Goal: Information Seeking & Learning: Learn about a topic

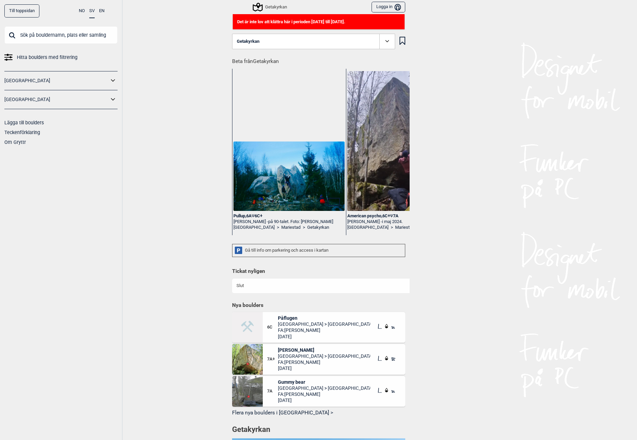
click at [111, 102] on icon at bounding box center [113, 100] width 9 height 10
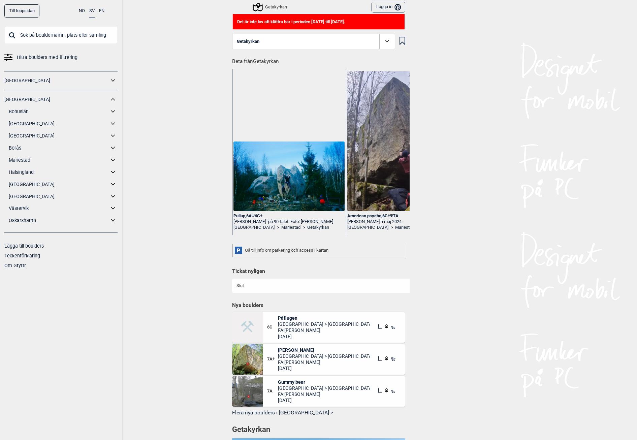
click at [27, 135] on link "[GEOGRAPHIC_DATA]" at bounding box center [59, 136] width 100 height 10
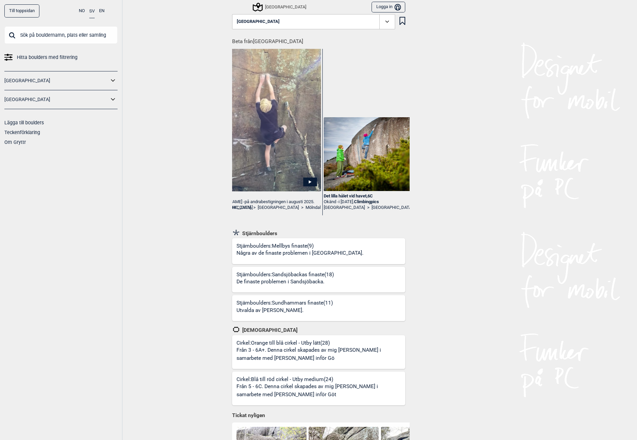
scroll to position [0, 151]
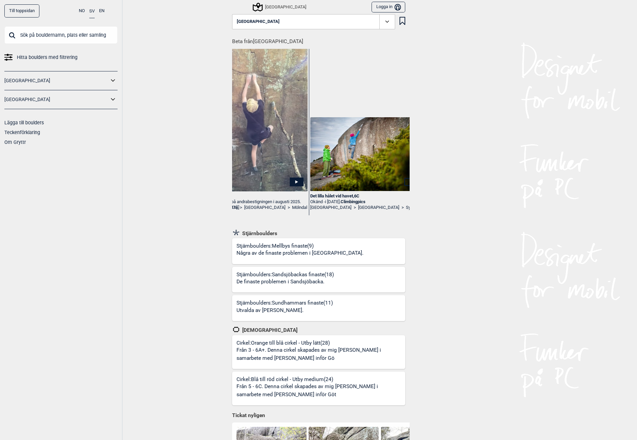
click at [267, 148] on img at bounding box center [251, 117] width 111 height 148
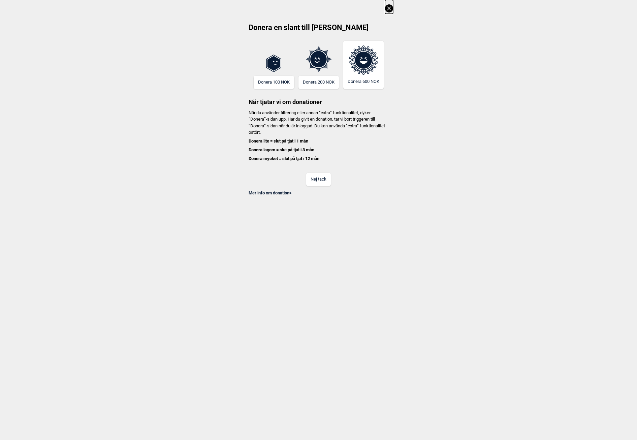
click at [318, 181] on button "Nej tack" at bounding box center [318, 179] width 25 height 13
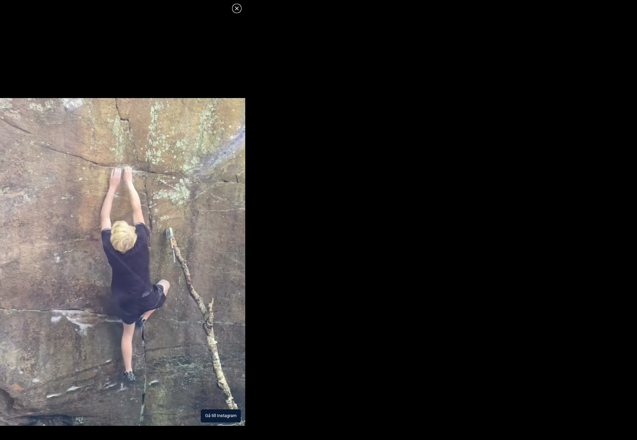
click at [167, 301] on img at bounding box center [122, 262] width 245 height 328
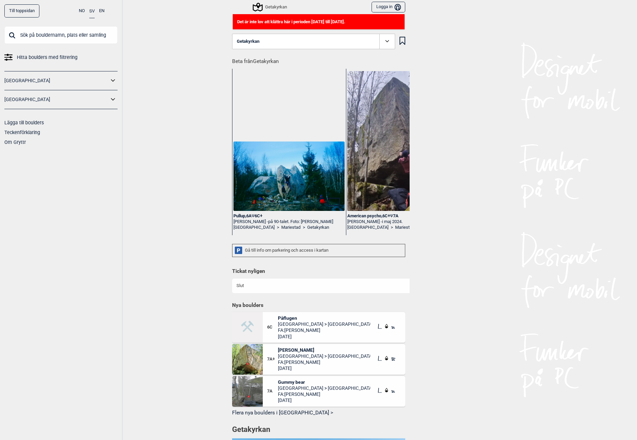
click at [51, 101] on link "[GEOGRAPHIC_DATA]" at bounding box center [56, 100] width 104 height 10
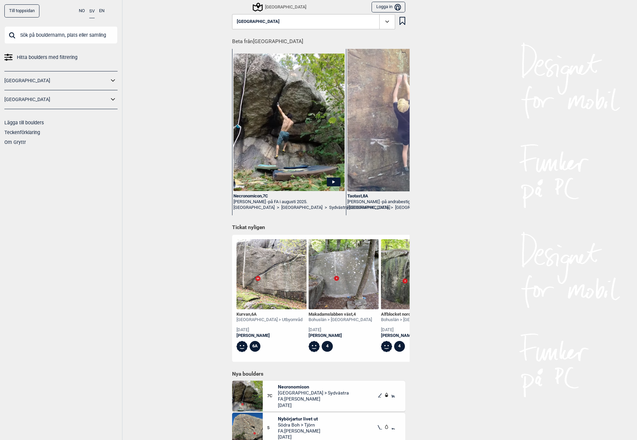
click at [276, 260] on img at bounding box center [271, 274] width 70 height 70
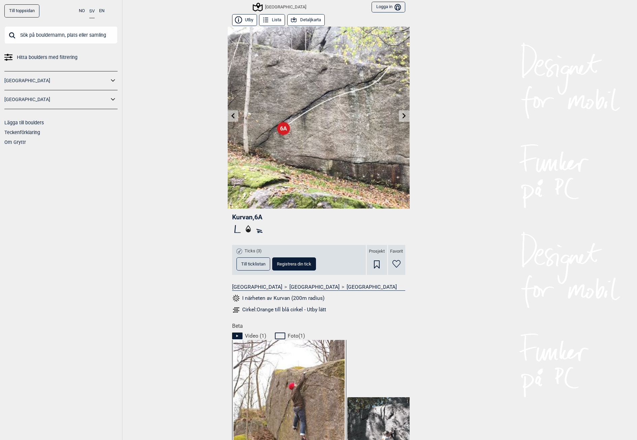
click at [399, 117] on link at bounding box center [404, 115] width 10 height 11
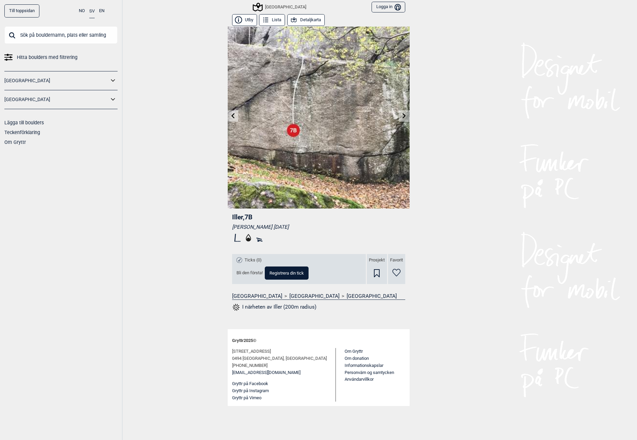
click at [397, 117] on img at bounding box center [319, 118] width 182 height 182
click at [400, 115] on link at bounding box center [404, 115] width 10 height 11
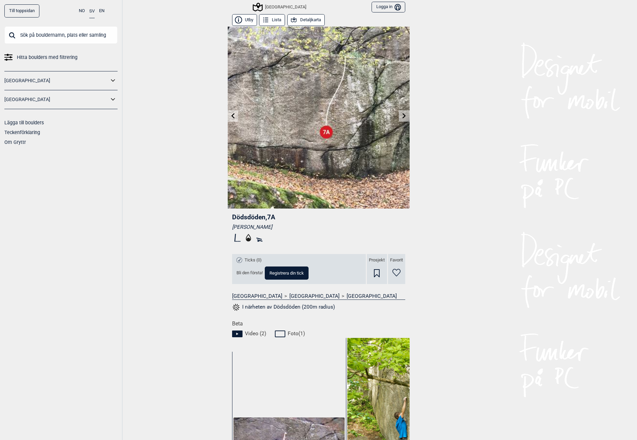
click at [228, 115] on link at bounding box center [233, 115] width 10 height 11
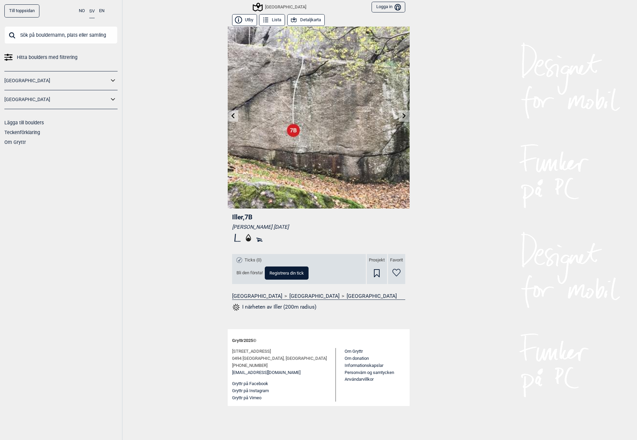
click at [227, 115] on div "Till toppsidan NO SV EN Hitta boulders med filtrering Norge Sverige Lägga till …" at bounding box center [318, 220] width 637 height 440
drag, startPoint x: 227, startPoint y: 115, endPoint x: 227, endPoint y: 110, distance: 5.1
click at [227, 110] on div "Till toppsidan NO SV EN Hitta boulders med filtrering Norge Sverige Lägga till …" at bounding box center [318, 220] width 637 height 440
click at [230, 115] on icon at bounding box center [232, 115] width 5 height 5
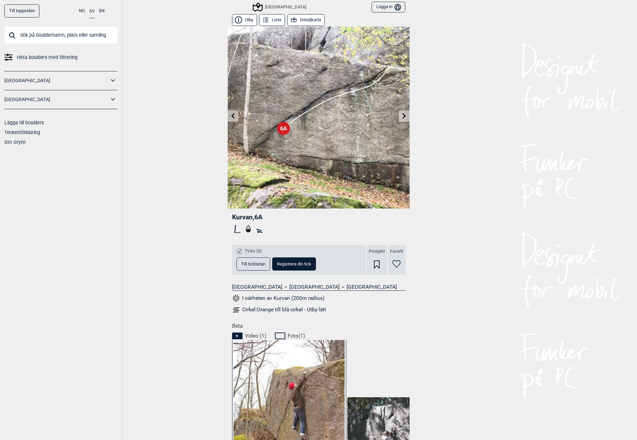
click at [301, 18] on button "Detaljkarta" at bounding box center [305, 20] width 37 height 12
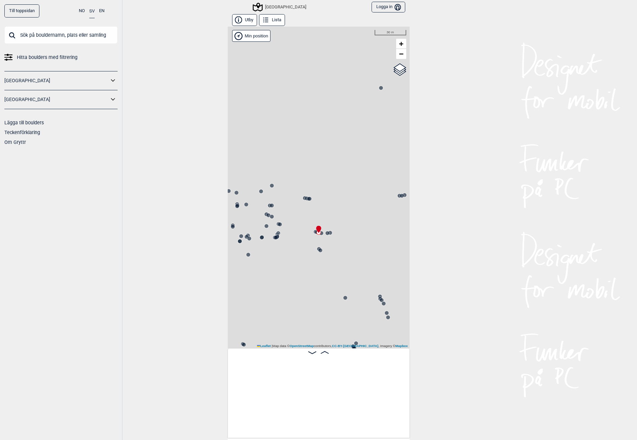
scroll to position [0, 8878]
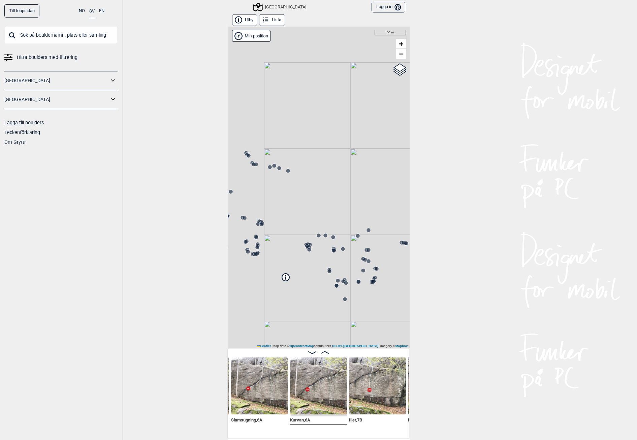
drag, startPoint x: 316, startPoint y: 197, endPoint x: 391, endPoint y: 245, distance: 89.2
click at [391, 245] on div "[GEOGRAPHIC_DATA]" at bounding box center [319, 188] width 182 height 322
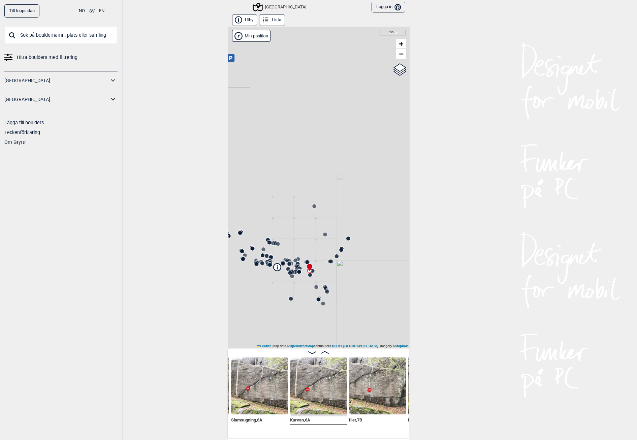
drag, startPoint x: 322, startPoint y: 274, endPoint x: 298, endPoint y: 291, distance: 29.4
click at [298, 291] on div "[GEOGRAPHIC_DATA]" at bounding box center [319, 188] width 182 height 322
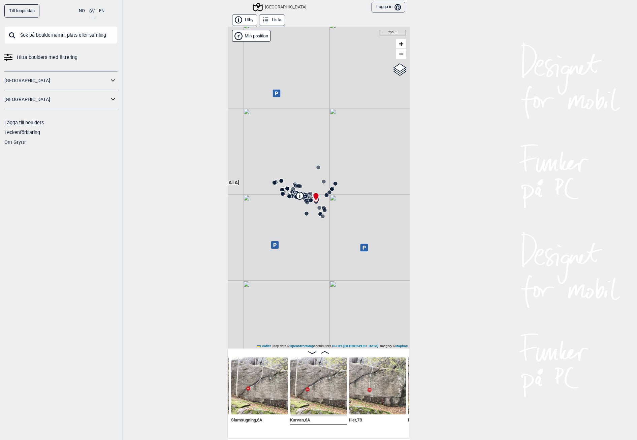
drag, startPoint x: 295, startPoint y: 246, endPoint x: 301, endPoint y: 168, distance: 78.7
click at [301, 168] on div "[GEOGRAPHIC_DATA]" at bounding box center [319, 188] width 182 height 322
drag, startPoint x: 312, startPoint y: 167, endPoint x: 322, endPoint y: 298, distance: 131.0
click at [322, 300] on div "[GEOGRAPHIC_DATA]" at bounding box center [319, 188] width 182 height 322
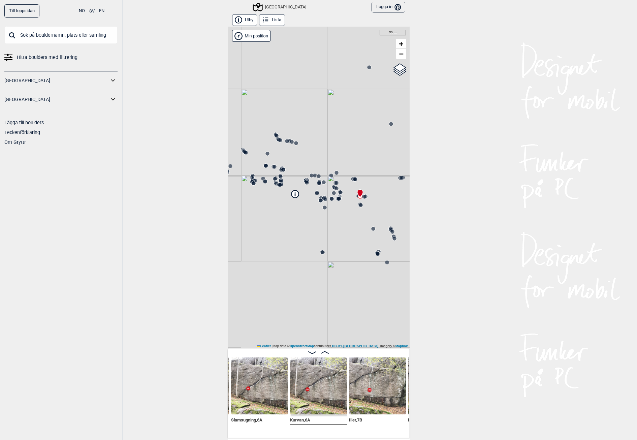
drag, startPoint x: 306, startPoint y: 197, endPoint x: 241, endPoint y: 222, distance: 70.5
click at [241, 222] on div "[GEOGRAPHIC_DATA]" at bounding box center [319, 188] width 182 height 322
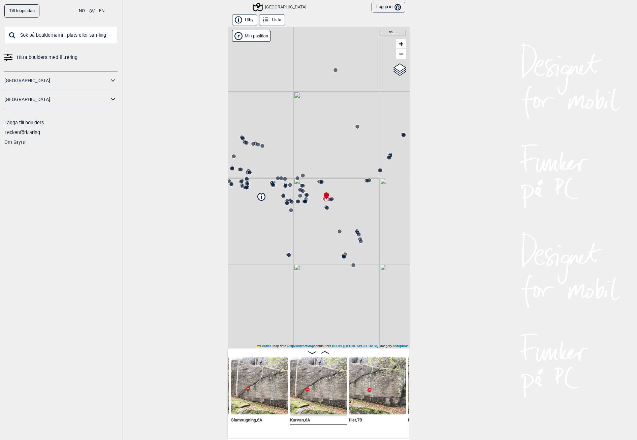
click at [338, 231] on icon at bounding box center [339, 231] width 5 height 5
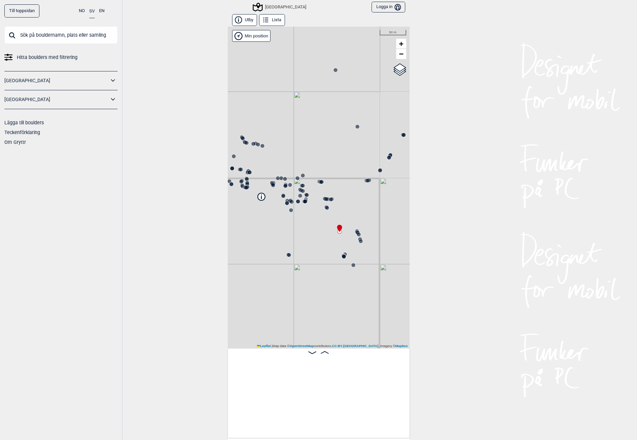
scroll to position [0, 9229]
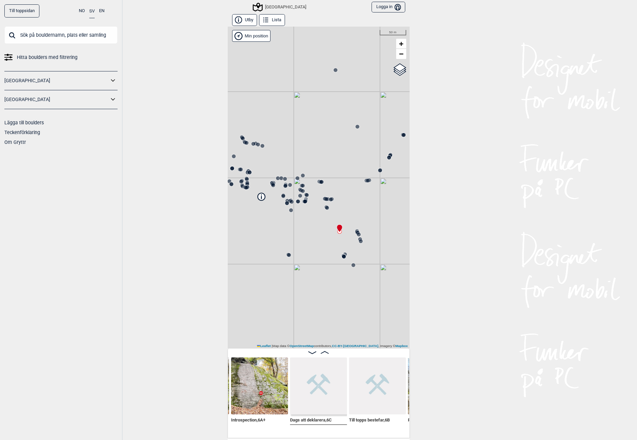
click at [345, 249] on div "[GEOGRAPHIC_DATA]" at bounding box center [319, 188] width 182 height 322
click at [342, 257] on circle at bounding box center [344, 257] width 4 height 4
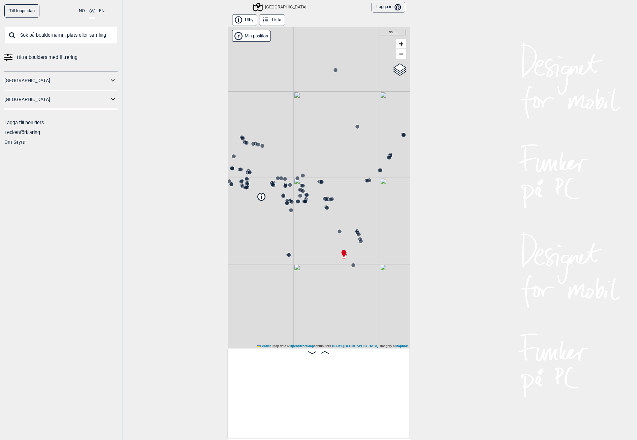
scroll to position [0, 9524]
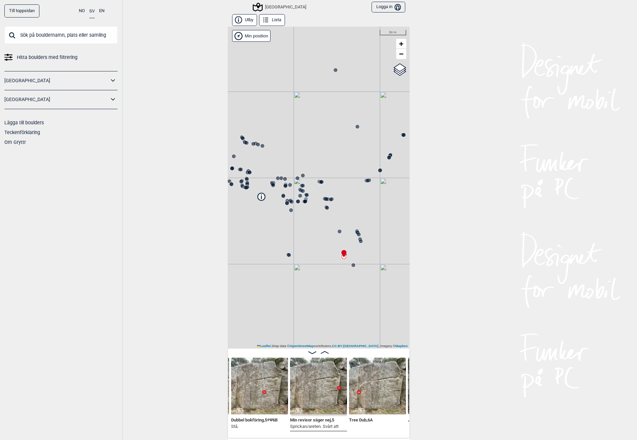
click at [352, 262] on icon at bounding box center [353, 264] width 5 height 5
click at [356, 263] on div "[GEOGRAPHIC_DATA]" at bounding box center [319, 188] width 182 height 322
click at [357, 267] on div "[GEOGRAPHIC_DATA]" at bounding box center [319, 188] width 182 height 322
click at [353, 269] on div "[GEOGRAPHIC_DATA]" at bounding box center [319, 188] width 182 height 322
click at [356, 243] on div "[GEOGRAPHIC_DATA]" at bounding box center [319, 188] width 182 height 322
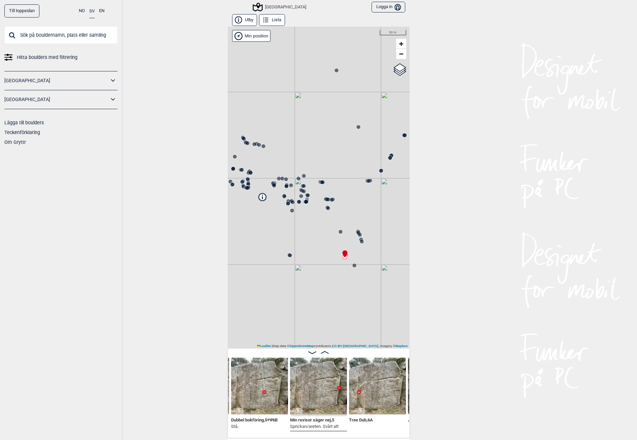
click at [360, 242] on circle at bounding box center [362, 241] width 4 height 4
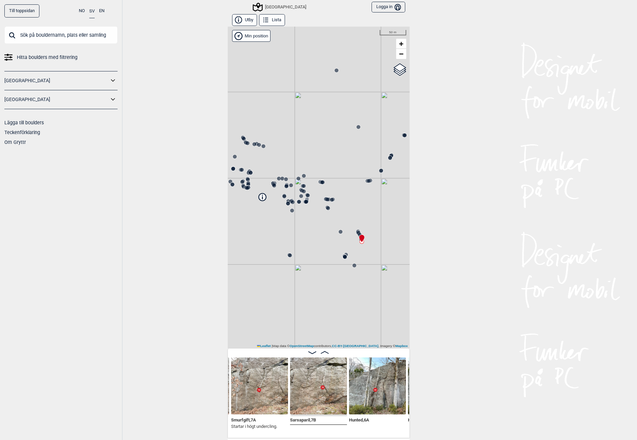
click at [357, 232] on icon at bounding box center [359, 234] width 5 height 5
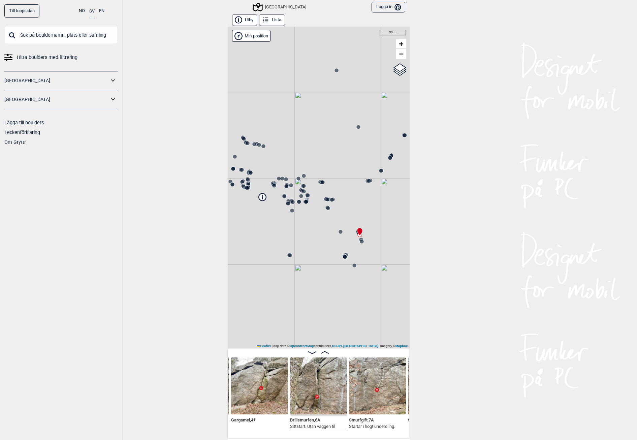
drag, startPoint x: 258, startPoint y: 239, endPoint x: 277, endPoint y: 222, distance: 26.3
click at [303, 250] on div "Till toppsidan NO SV EN Hitta boulders med filtrering [GEOGRAPHIC_DATA] [GEOGRA…" at bounding box center [318, 220] width 637 height 440
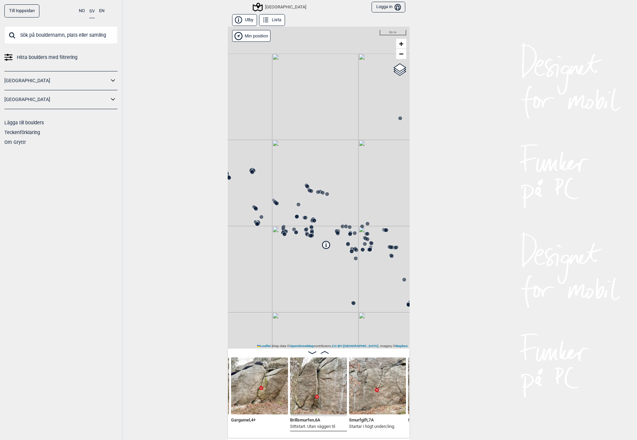
drag, startPoint x: 277, startPoint y: 222, endPoint x: 341, endPoint y: 269, distance: 79.6
click at [341, 269] on div "[GEOGRAPHIC_DATA]" at bounding box center [319, 188] width 182 height 322
click at [310, 236] on icon at bounding box center [310, 235] width 5 height 5
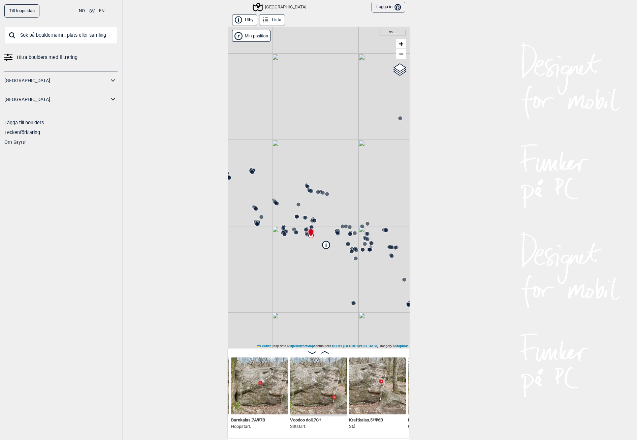
click at [304, 232] on icon at bounding box center [306, 234] width 5 height 5
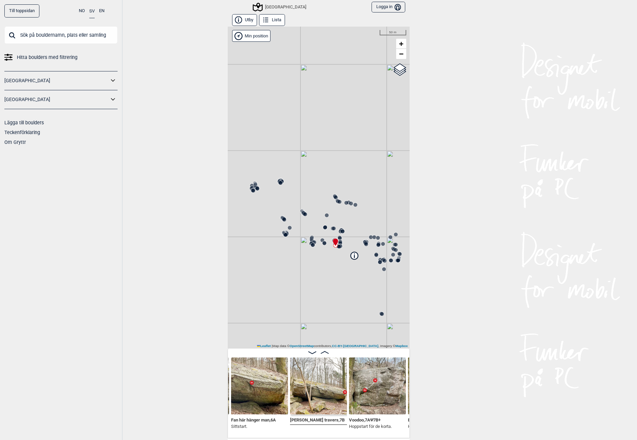
drag, startPoint x: 292, startPoint y: 281, endPoint x: 319, endPoint y: 287, distance: 27.6
click at [319, 287] on div "[GEOGRAPHIC_DATA]" at bounding box center [319, 188] width 182 height 322
click at [333, 247] on circle at bounding box center [335, 245] width 4 height 4
click at [333, 244] on icon at bounding box center [335, 241] width 5 height 7
click at [322, 242] on circle at bounding box center [324, 243] width 4 height 4
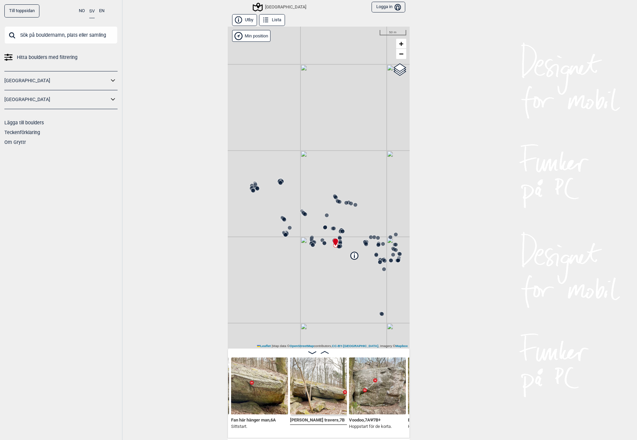
scroll to position [0, 4780]
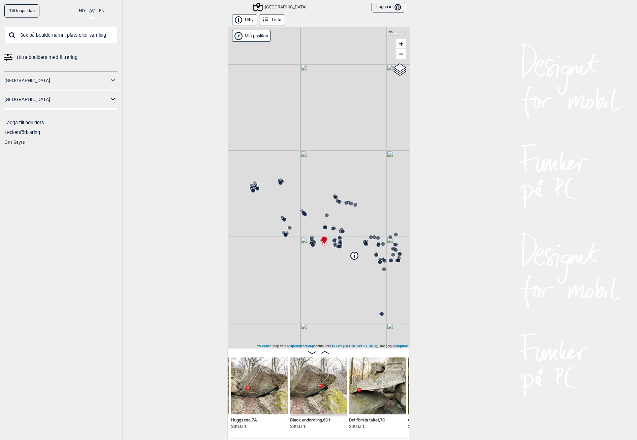
click at [303, 240] on div "[GEOGRAPHIC_DATA]" at bounding box center [319, 188] width 182 height 322
click at [284, 234] on circle at bounding box center [286, 235] width 4 height 4
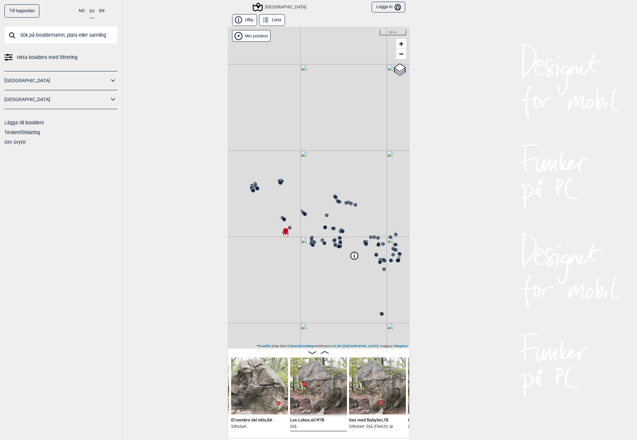
click at [289, 226] on icon at bounding box center [289, 227] width 5 height 5
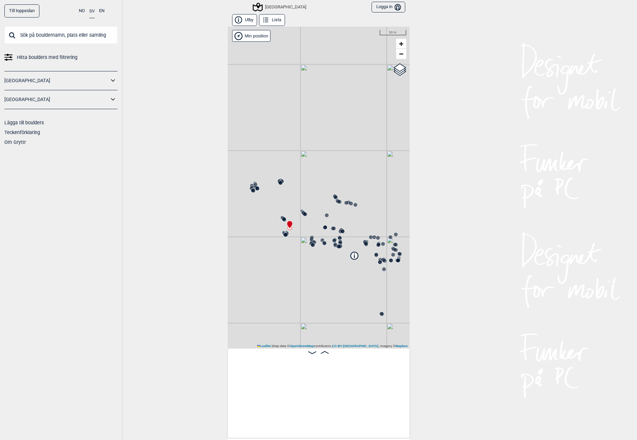
scroll to position [0, 2855]
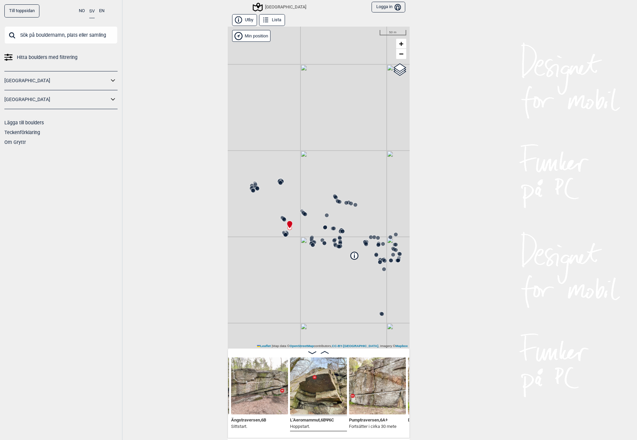
click at [275, 217] on div "[GEOGRAPHIC_DATA]" at bounding box center [319, 188] width 182 height 322
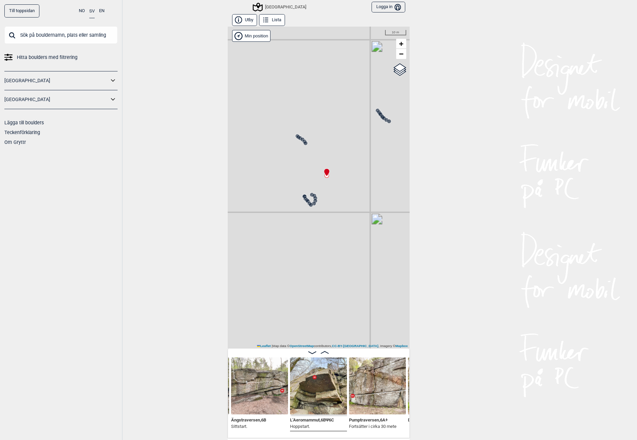
drag, startPoint x: 321, startPoint y: 210, endPoint x: 291, endPoint y: 181, distance: 41.7
click at [291, 181] on div "[GEOGRAPHIC_DATA]" at bounding box center [319, 188] width 182 height 322
click at [313, 385] on img at bounding box center [318, 385] width 57 height 57
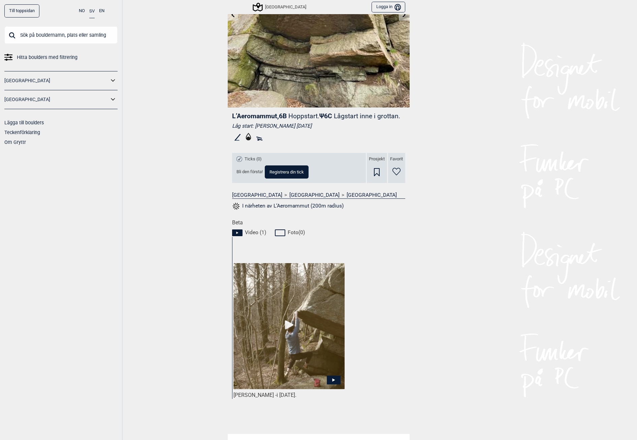
scroll to position [168, 0]
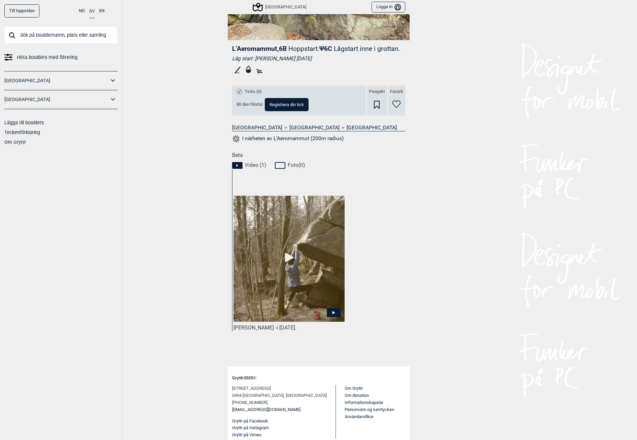
click at [287, 259] on img at bounding box center [288, 259] width 111 height 126
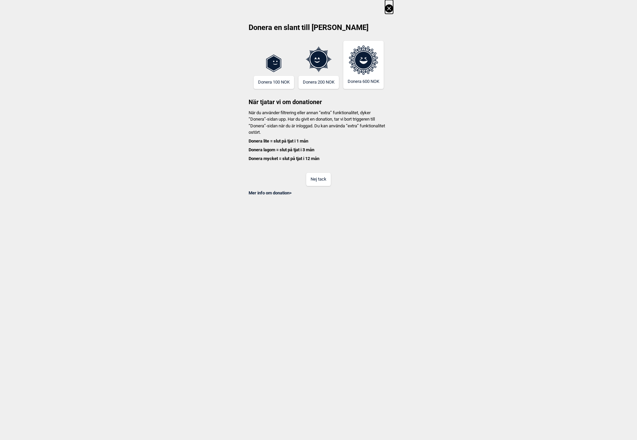
click at [325, 178] on button "Nej tack" at bounding box center [318, 179] width 25 height 13
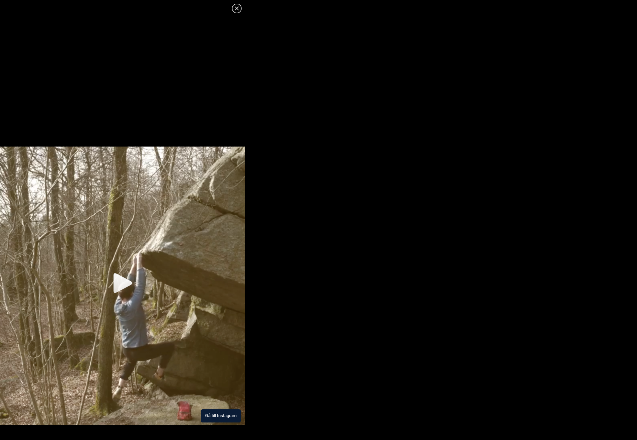
click at [121, 280] on img at bounding box center [122, 285] width 245 height 278
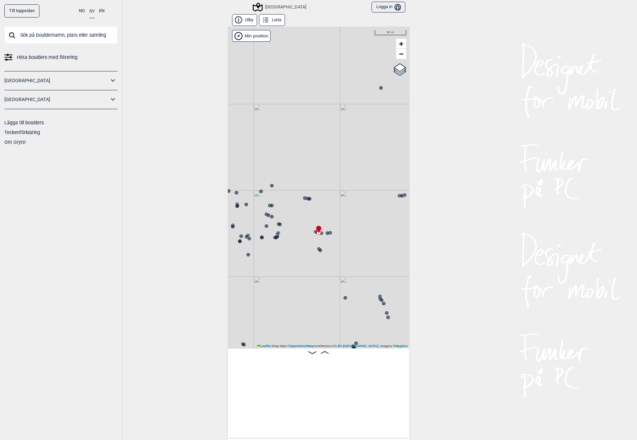
scroll to position [0, 8878]
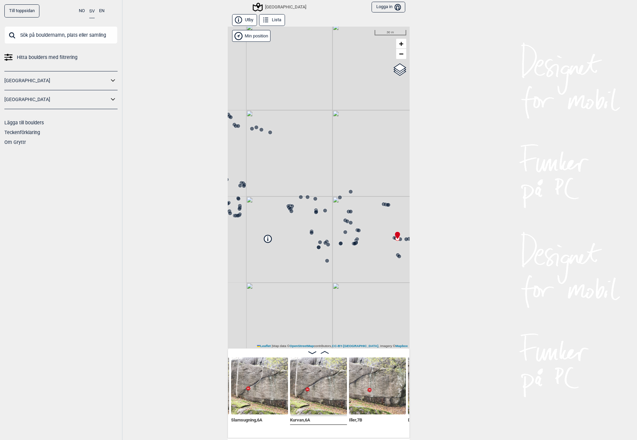
drag, startPoint x: 292, startPoint y: 247, endPoint x: 362, endPoint y: 247, distance: 70.7
click at [364, 247] on div "[GEOGRAPHIC_DATA]" at bounding box center [319, 188] width 182 height 322
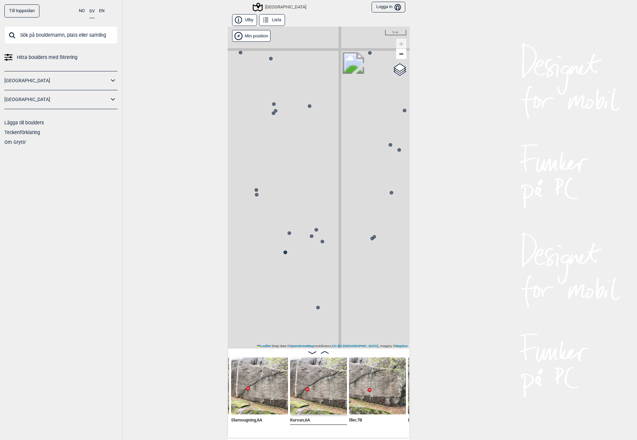
click at [310, 229] on div "[GEOGRAPHIC_DATA]" at bounding box center [319, 188] width 182 height 322
click at [314, 230] on circle at bounding box center [316, 230] width 4 height 4
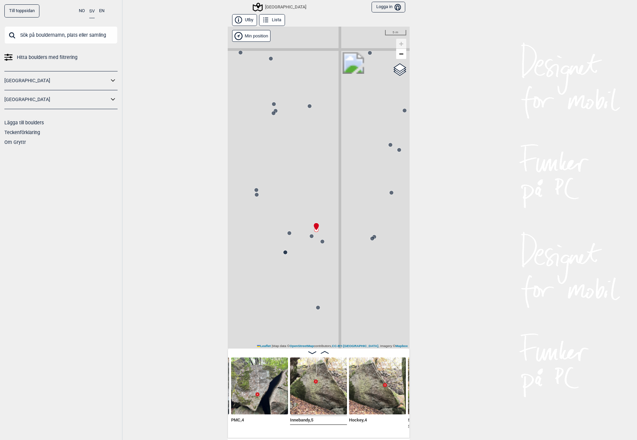
click at [309, 234] on icon at bounding box center [311, 235] width 5 height 5
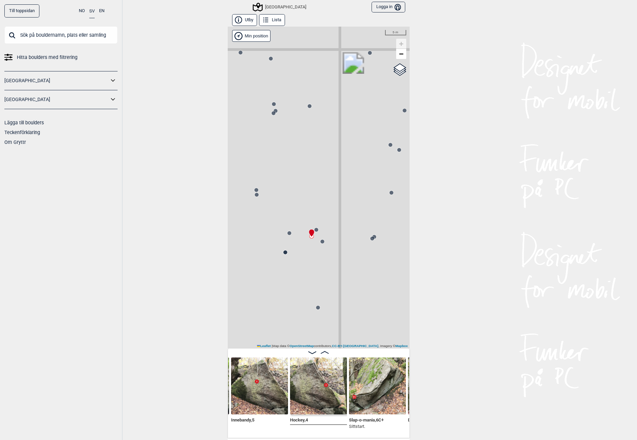
click at [287, 235] on circle at bounding box center [289, 233] width 4 height 4
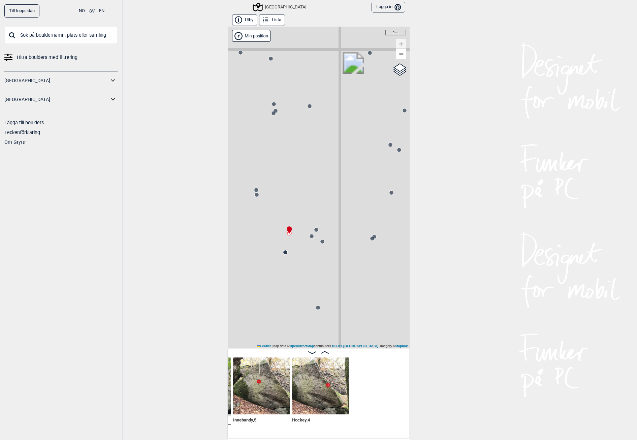
scroll to position [0, 7227]
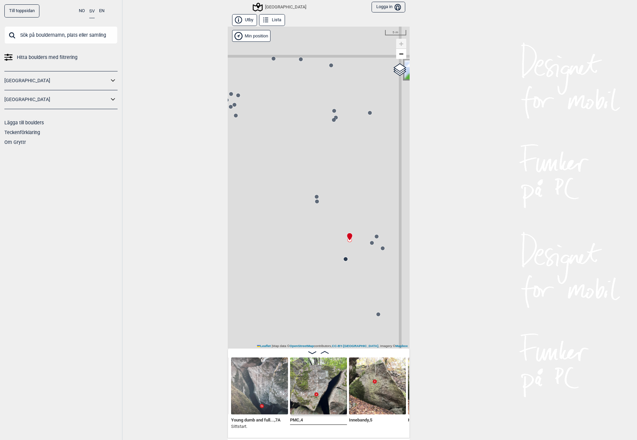
drag, startPoint x: 293, startPoint y: 201, endPoint x: 334, endPoint y: 202, distance: 40.8
click at [350, 207] on div "[GEOGRAPHIC_DATA]" at bounding box center [319, 188] width 182 height 322
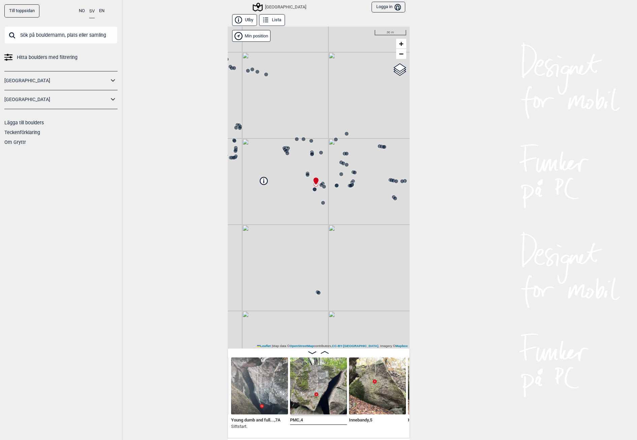
drag, startPoint x: 309, startPoint y: 229, endPoint x: 269, endPoint y: 179, distance: 63.4
click at [269, 179] on div "[GEOGRAPHIC_DATA]" at bounding box center [319, 188] width 182 height 322
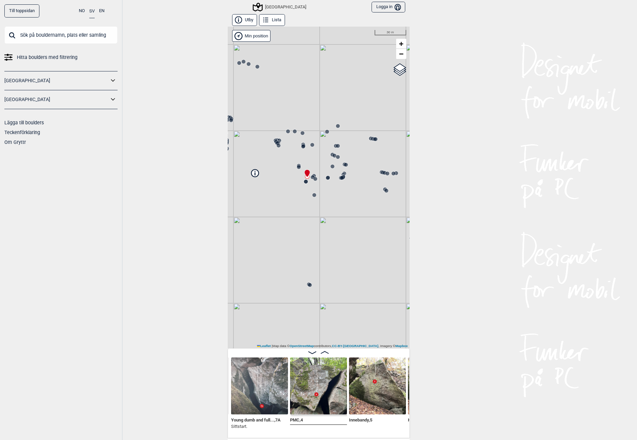
click at [311, 193] on icon at bounding box center [313, 194] width 5 height 5
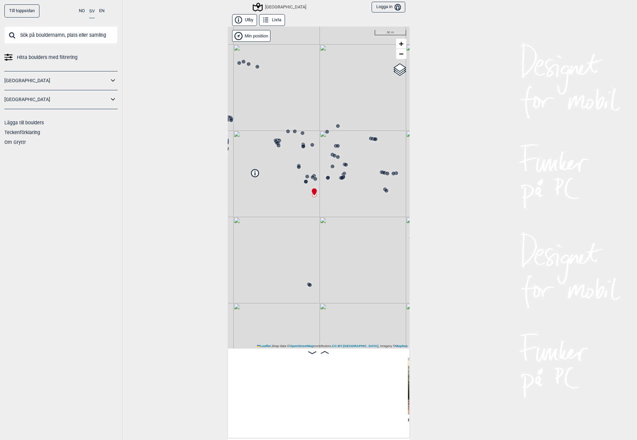
scroll to position [0, 7463]
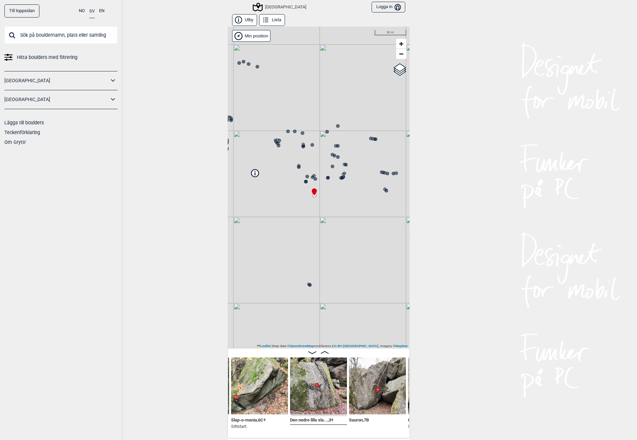
click at [276, 148] on icon at bounding box center [278, 145] width 5 height 5
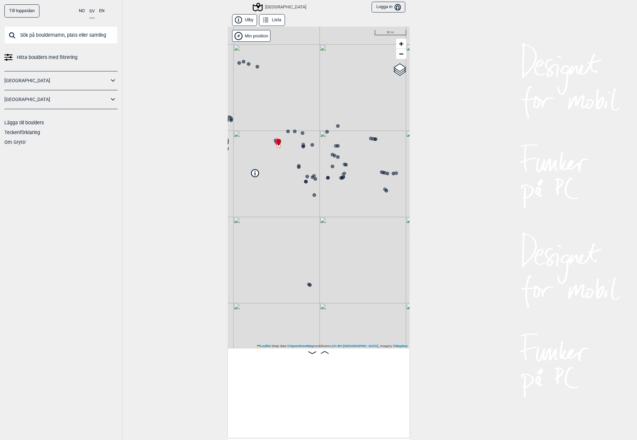
scroll to position [0, 6544]
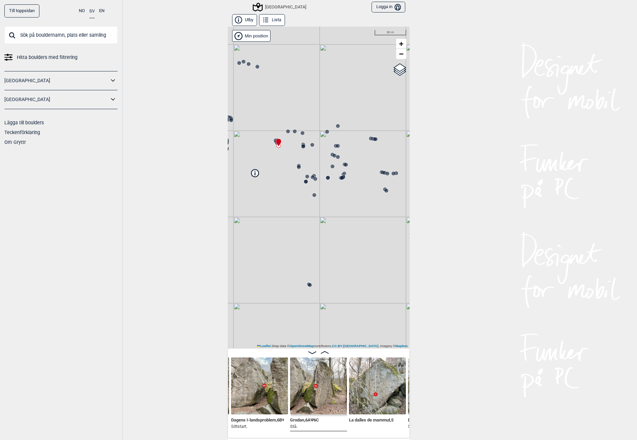
click at [275, 140] on icon at bounding box center [278, 142] width 6 height 8
click at [288, 132] on div "[GEOGRAPHIC_DATA]" at bounding box center [319, 188] width 182 height 322
click at [286, 132] on circle at bounding box center [288, 131] width 4 height 4
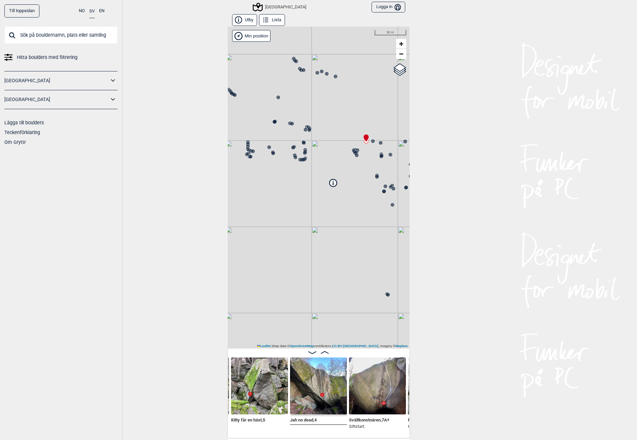
drag, startPoint x: 237, startPoint y: 157, endPoint x: 316, endPoint y: 166, distance: 79.0
click at [316, 166] on div "[GEOGRAPHIC_DATA]" at bounding box center [319, 188] width 182 height 322
click at [301, 160] on circle at bounding box center [303, 160] width 4 height 4
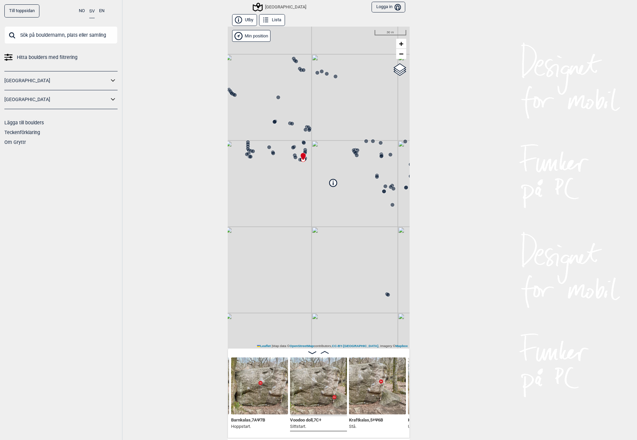
click at [305, 147] on icon at bounding box center [304, 149] width 5 height 5
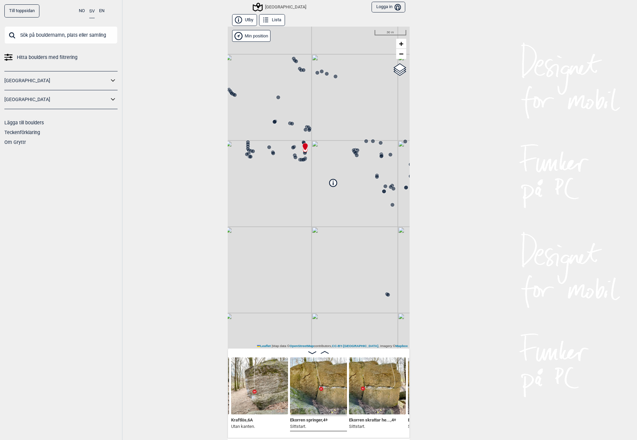
click at [285, 148] on div "[GEOGRAPHIC_DATA]" at bounding box center [319, 188] width 182 height 322
click at [249, 157] on circle at bounding box center [251, 157] width 4 height 4
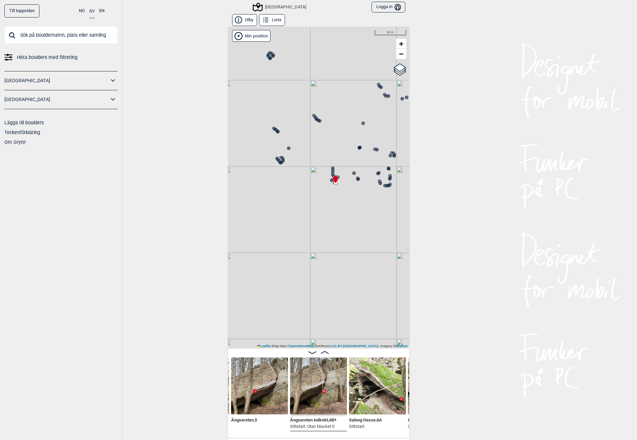
drag, startPoint x: 239, startPoint y: 199, endPoint x: 294, endPoint y: 204, distance: 55.2
click at [323, 223] on div "[GEOGRAPHIC_DATA]" at bounding box center [319, 188] width 182 height 322
click at [277, 158] on icon at bounding box center [278, 159] width 5 height 5
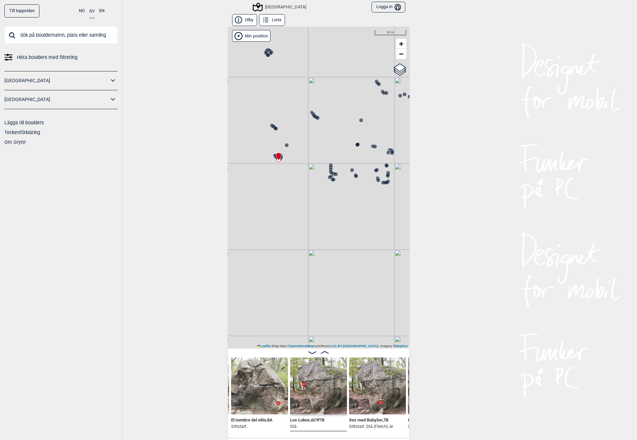
click at [269, 153] on div "[GEOGRAPHIC_DATA]" at bounding box center [319, 188] width 182 height 322
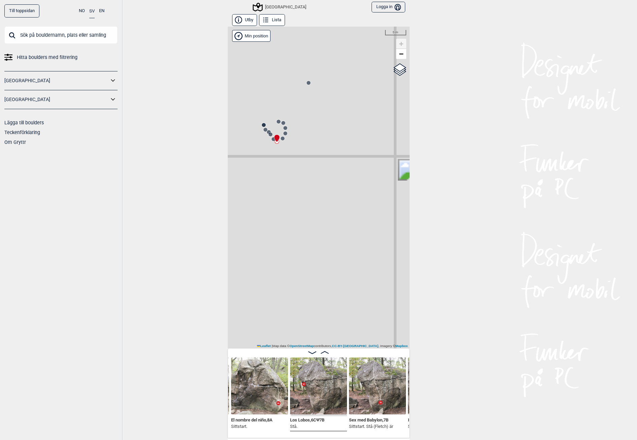
click at [268, 135] on circle at bounding box center [270, 134] width 4 height 4
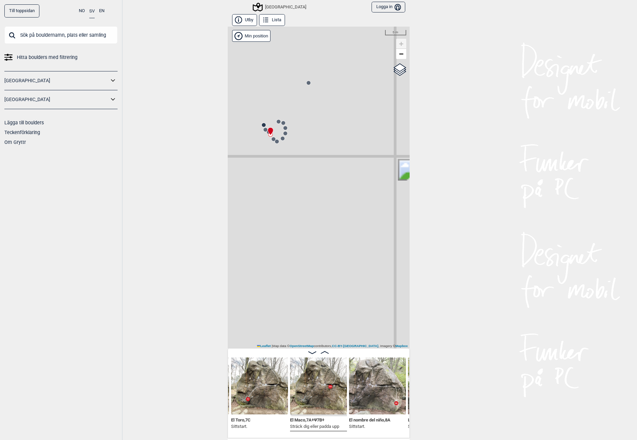
click at [261, 127] on icon at bounding box center [263, 124] width 5 height 5
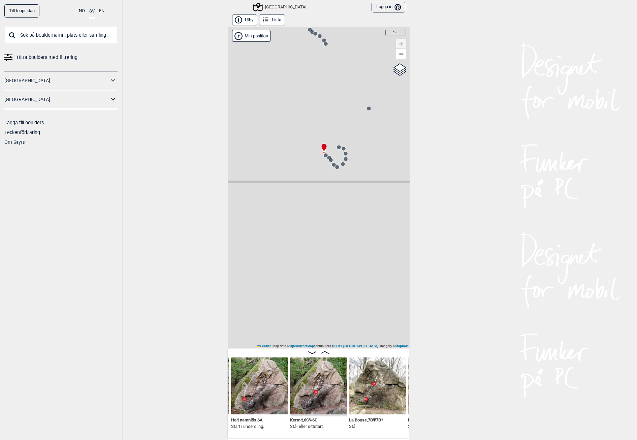
drag, startPoint x: 260, startPoint y: 153, endPoint x: 320, endPoint y: 178, distance: 65.5
click at [320, 178] on div "[GEOGRAPHIC_DATA]" at bounding box center [319, 188] width 182 height 322
click at [322, 153] on icon at bounding box center [323, 150] width 5 height 5
click at [323, 155] on icon at bounding box center [325, 155] width 5 height 5
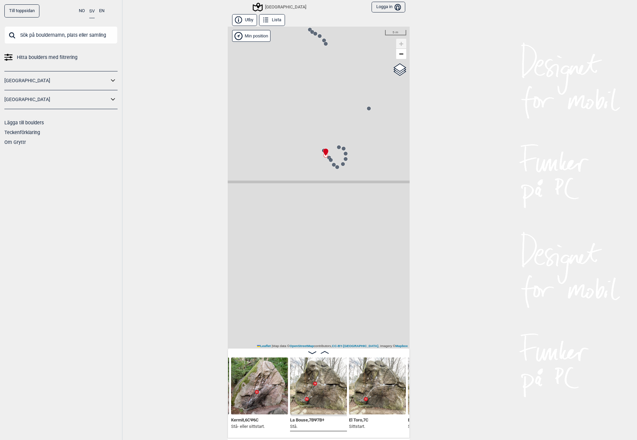
click at [555, 59] on div "[GEOGRAPHIC_DATA]" at bounding box center [555, 59] width 0 height 0
click at [329, 156] on div "[GEOGRAPHIC_DATA]" at bounding box center [319, 188] width 182 height 322
click at [333, 162] on icon at bounding box center [333, 164] width 5 height 5
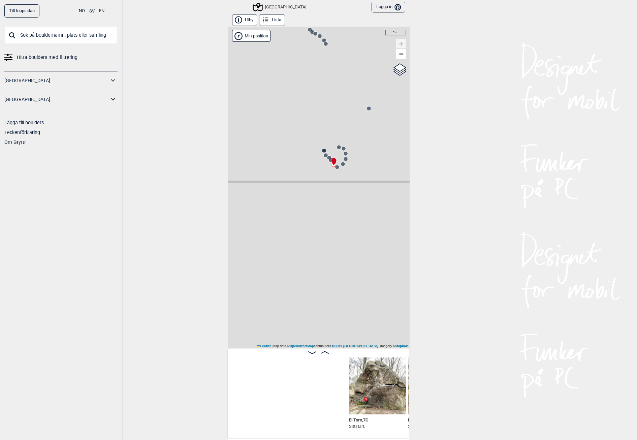
scroll to position [0, 2114]
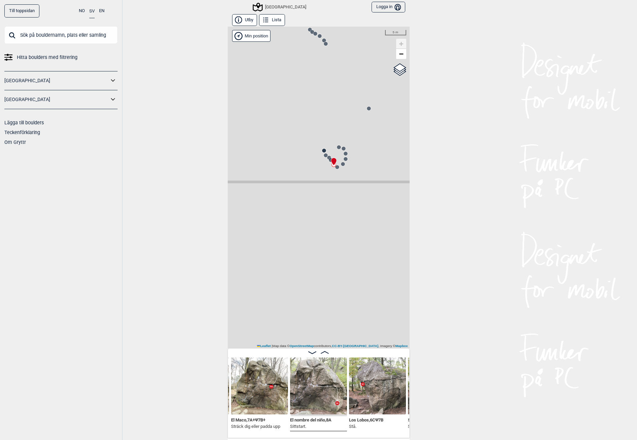
click at [345, 164] on div "[GEOGRAPHIC_DATA]" at bounding box center [319, 188] width 182 height 322
click at [348, 162] on div "[GEOGRAPHIC_DATA]" at bounding box center [319, 188] width 182 height 322
click at [340, 164] on icon at bounding box center [342, 163] width 5 height 5
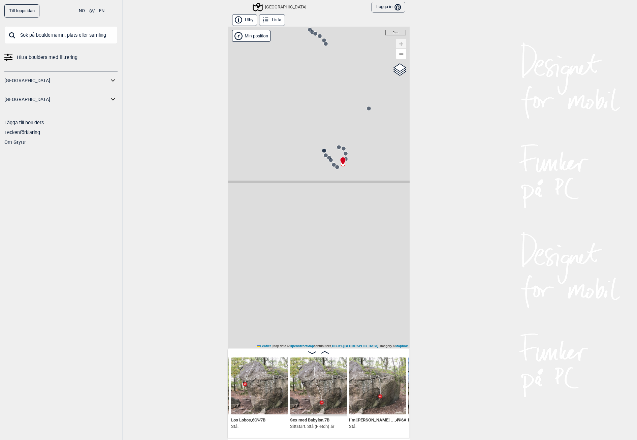
click at [345, 159] on icon at bounding box center [345, 158] width 5 height 5
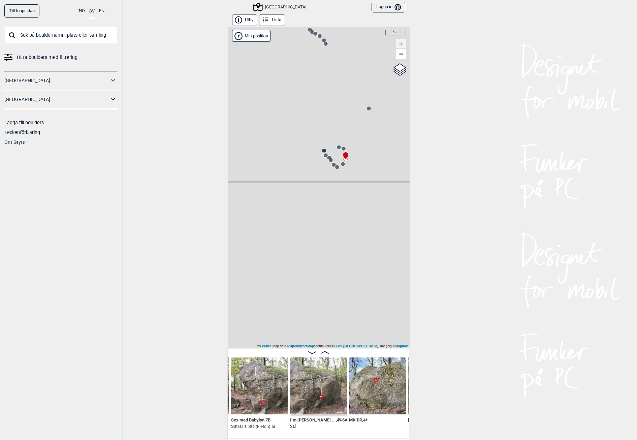
click at [344, 153] on icon at bounding box center [345, 156] width 6 height 8
click at [342, 150] on circle at bounding box center [343, 148] width 4 height 4
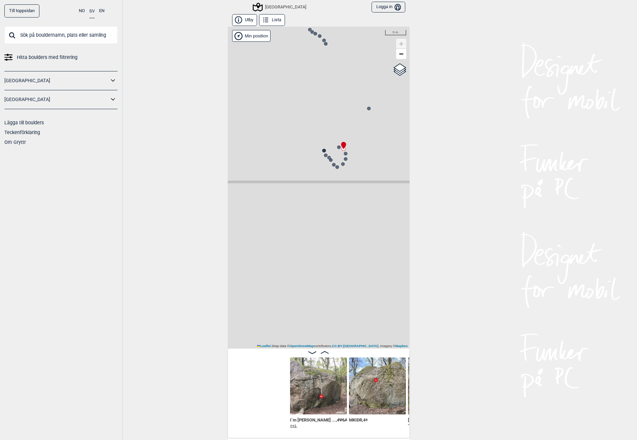
scroll to position [0, 2408]
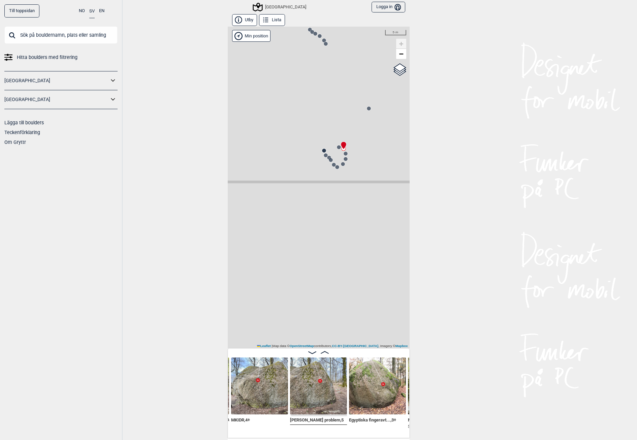
click at [330, 147] on div "[GEOGRAPHIC_DATA]" at bounding box center [319, 188] width 182 height 322
click at [337, 147] on circle at bounding box center [339, 147] width 4 height 4
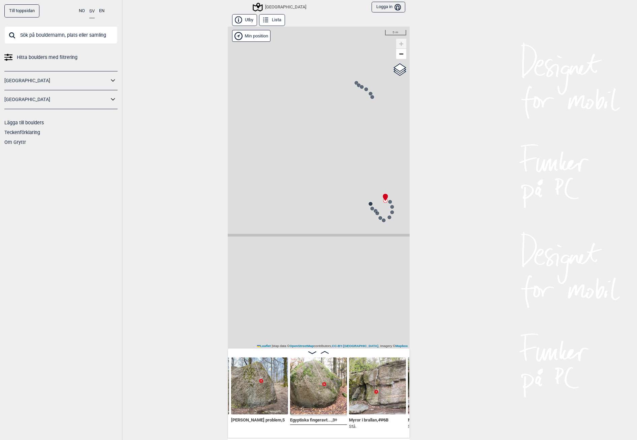
drag, startPoint x: 271, startPoint y: 130, endPoint x: 319, endPoint y: 185, distance: 72.3
click at [319, 185] on div "[GEOGRAPHIC_DATA]" at bounding box center [319, 188] width 182 height 322
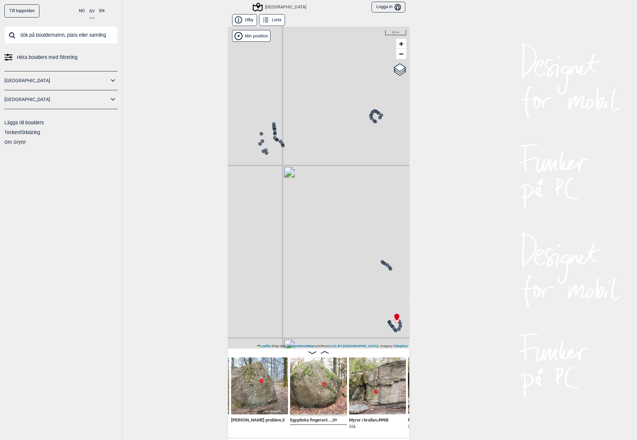
drag, startPoint x: 298, startPoint y: 160, endPoint x: 333, endPoint y: 266, distance: 111.1
click at [344, 285] on div "[GEOGRAPHIC_DATA]" at bounding box center [319, 188] width 182 height 322
click at [369, 117] on icon at bounding box center [371, 115] width 5 height 5
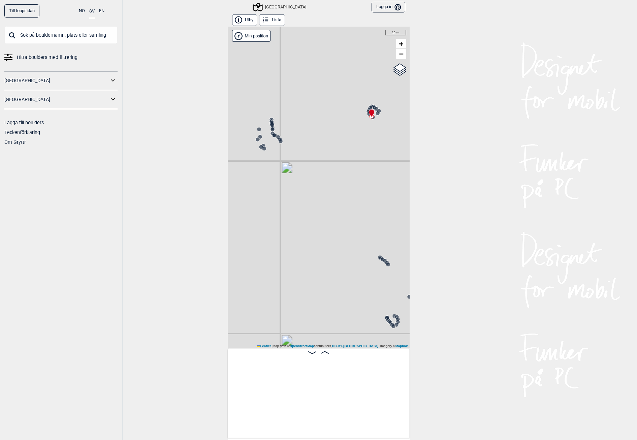
scroll to position [0, 1593]
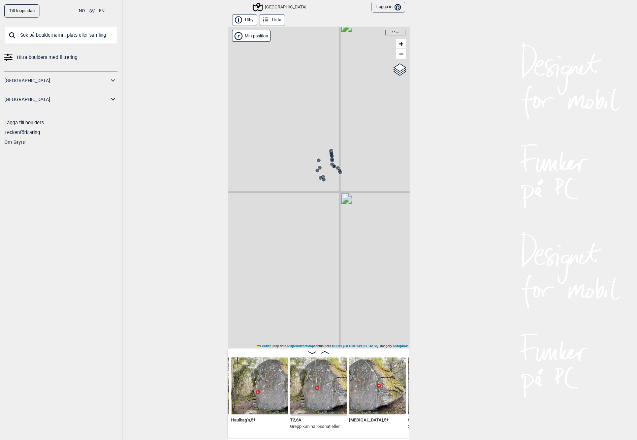
drag, startPoint x: 321, startPoint y: 209, endPoint x: 375, endPoint y: 224, distance: 56.6
click at [375, 224] on div "[GEOGRAPHIC_DATA]" at bounding box center [319, 188] width 182 height 322
click at [330, 184] on div "[GEOGRAPHIC_DATA]" at bounding box center [319, 188] width 182 height 322
click at [334, 184] on circle at bounding box center [336, 185] width 4 height 4
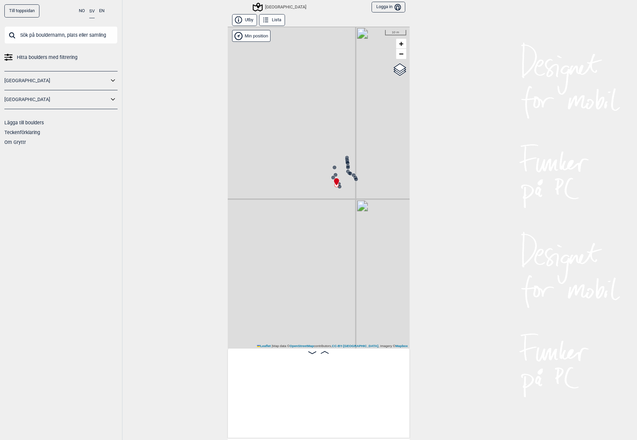
scroll to position [0, 285]
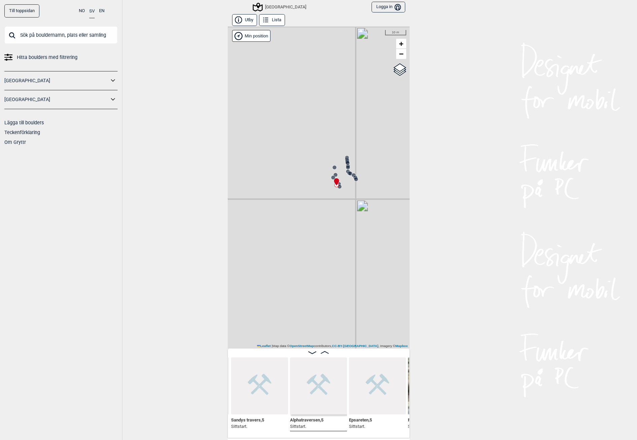
click at [340, 185] on div "[GEOGRAPHIC_DATA]" at bounding box center [319, 188] width 182 height 322
click at [345, 194] on div "[GEOGRAPHIC_DATA]" at bounding box center [319, 188] width 182 height 322
click at [331, 176] on div at bounding box center [333, 178] width 5 height 5
click at [331, 174] on icon at bounding box center [331, 176] width 5 height 5
click at [331, 166] on circle at bounding box center [333, 167] width 4 height 4
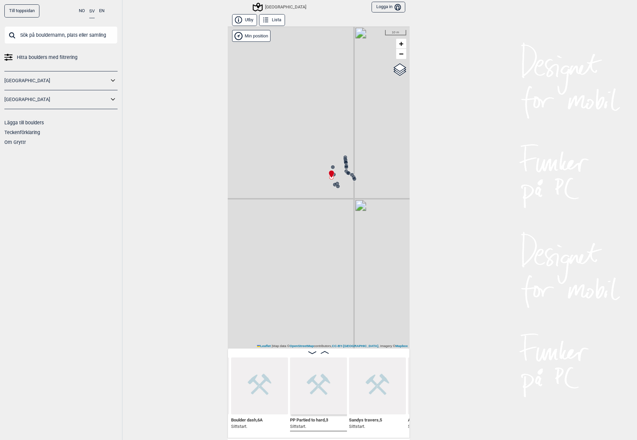
scroll to position [0, 53]
click at [347, 166] on div "[GEOGRAPHIC_DATA]" at bounding box center [319, 188] width 182 height 322
click at [344, 166] on circle at bounding box center [346, 167] width 4 height 4
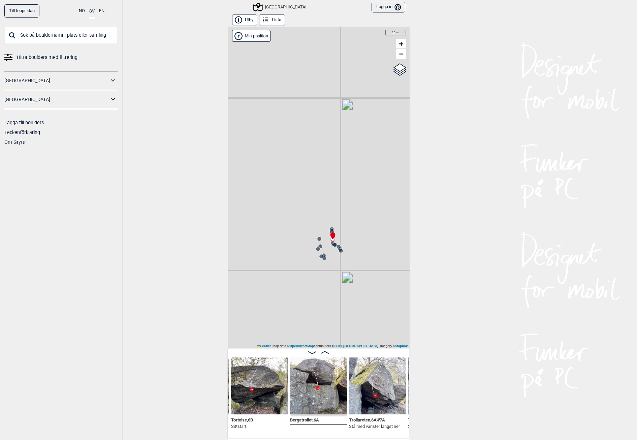
drag, startPoint x: 322, startPoint y: 251, endPoint x: 305, endPoint y: 319, distance: 69.7
click at [304, 325] on div "[GEOGRAPHIC_DATA]" at bounding box center [319, 188] width 182 height 322
drag, startPoint x: 323, startPoint y: 230, endPoint x: 319, endPoint y: 230, distance: 3.4
click at [322, 230] on div "[GEOGRAPHIC_DATA]" at bounding box center [319, 188] width 182 height 322
click at [319, 230] on circle at bounding box center [320, 230] width 4 height 4
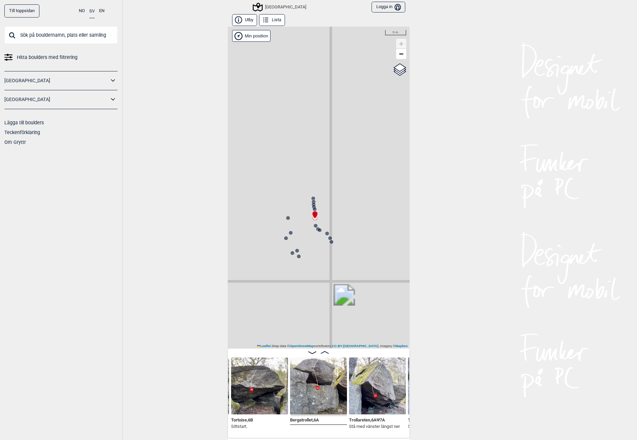
scroll to position [0, 931]
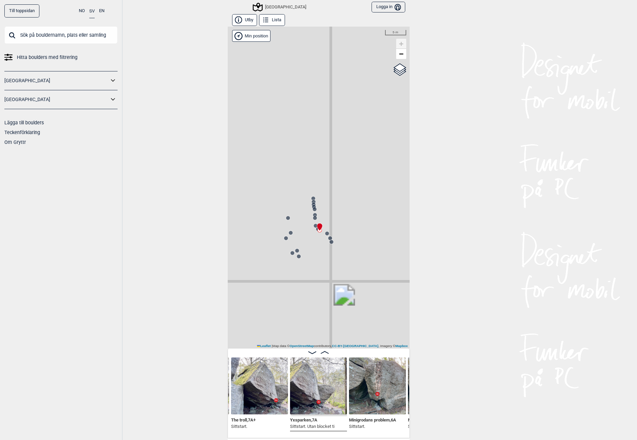
click at [330, 244] on div "[GEOGRAPHIC_DATA]" at bounding box center [319, 188] width 182 height 322
click at [329, 240] on circle at bounding box center [331, 241] width 4 height 4
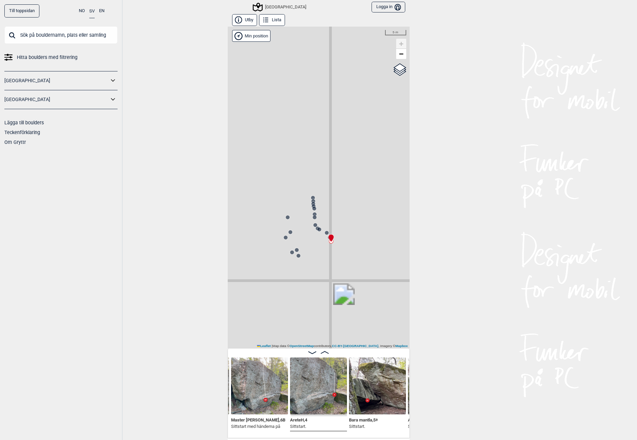
click at [328, 235] on icon at bounding box center [331, 238] width 6 height 8
click at [324, 235] on div at bounding box center [326, 232] width 5 height 5
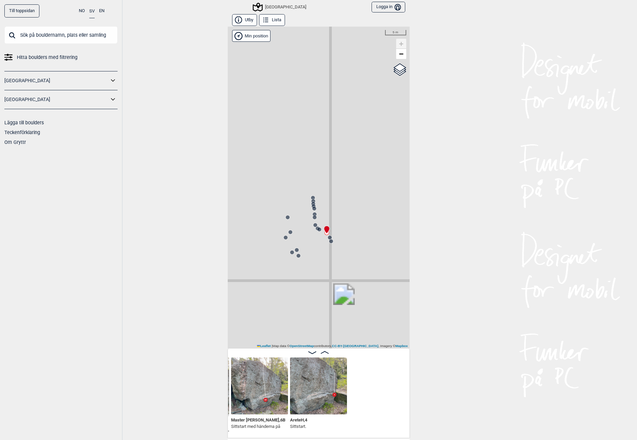
scroll to position [0, 990]
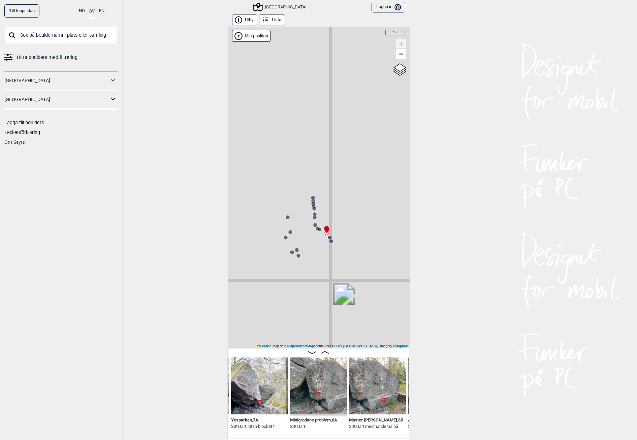
click at [328, 236] on circle at bounding box center [330, 237] width 4 height 4
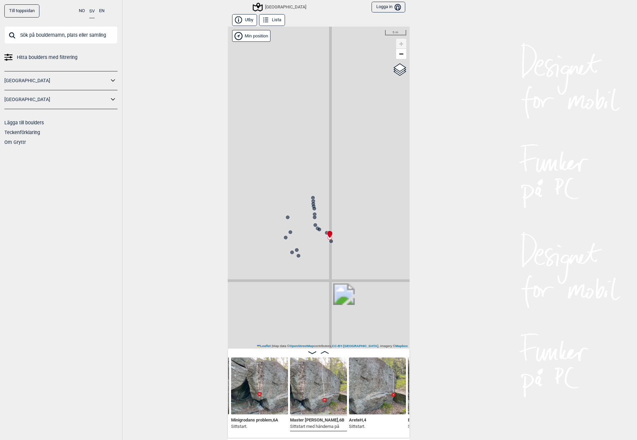
click at [312, 211] on icon at bounding box center [313, 208] width 5 height 5
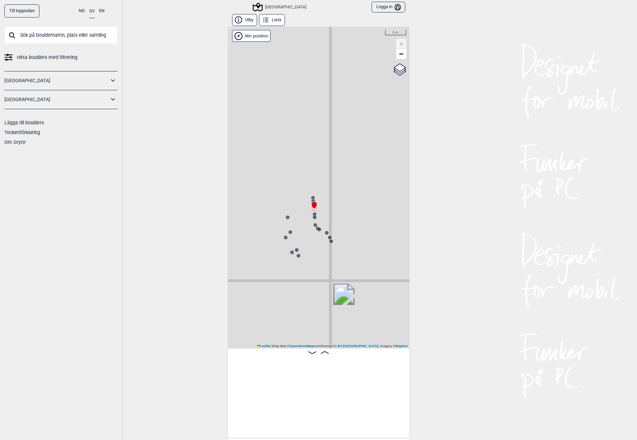
scroll to position [0, 640]
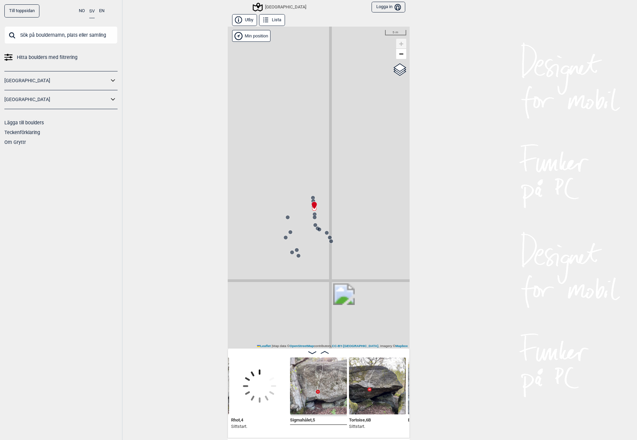
click at [310, 200] on div at bounding box center [312, 202] width 5 height 5
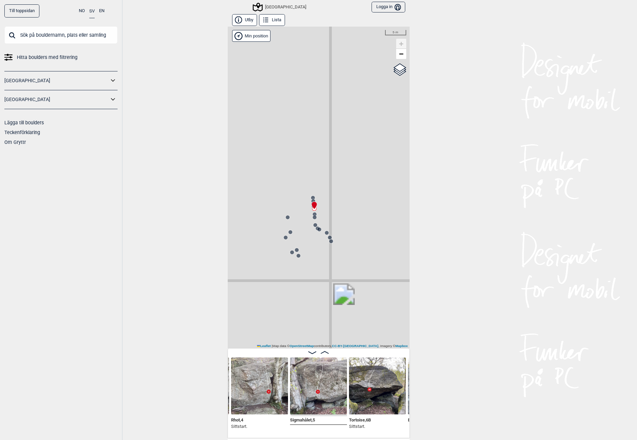
click at [311, 198] on icon at bounding box center [312, 200] width 5 height 5
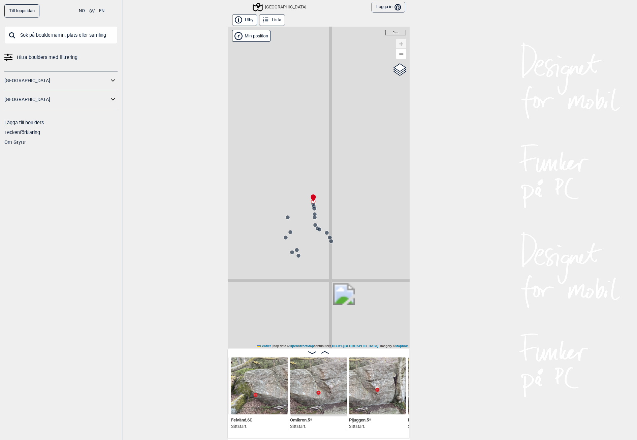
click at [310, 197] on icon at bounding box center [313, 198] width 6 height 8
drag, startPoint x: 332, startPoint y: 200, endPoint x: 393, endPoint y: 278, distance: 99.1
click at [393, 278] on div "[GEOGRAPHIC_DATA]" at bounding box center [319, 188] width 182 height 322
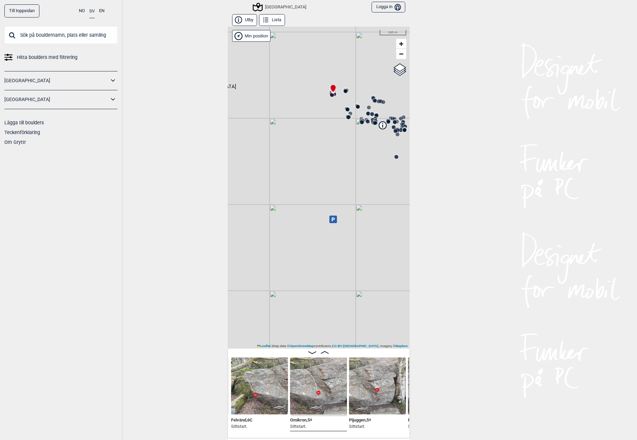
drag, startPoint x: 350, startPoint y: 279, endPoint x: 303, endPoint y: 187, distance: 103.6
click at [306, 194] on div "[GEOGRAPHIC_DATA]" at bounding box center [319, 188] width 182 height 322
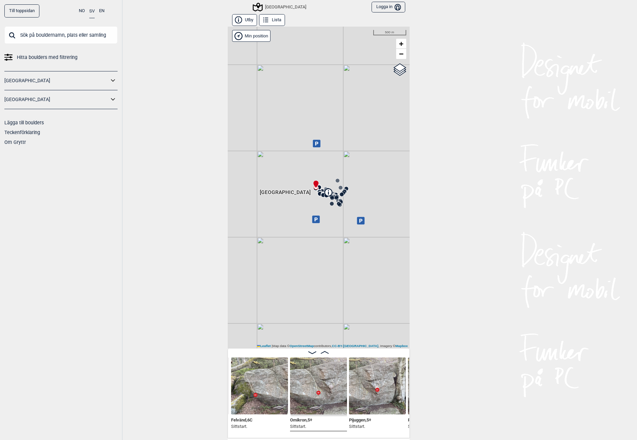
drag, startPoint x: 328, startPoint y: 175, endPoint x: 327, endPoint y: 208, distance: 33.0
click at [327, 208] on div "[GEOGRAPHIC_DATA]" at bounding box center [319, 188] width 182 height 322
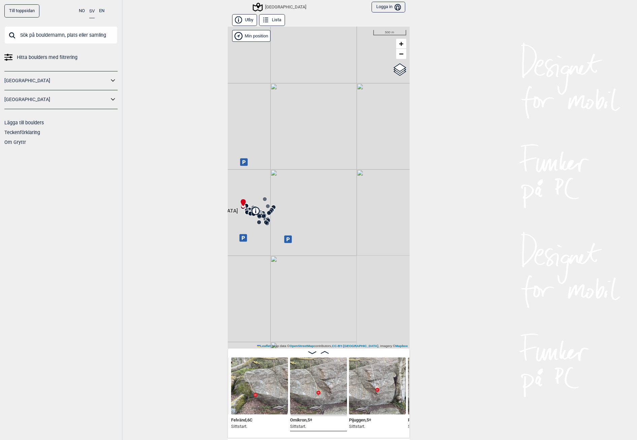
drag, startPoint x: 336, startPoint y: 170, endPoint x: 264, endPoint y: 188, distance: 74.8
click at [264, 188] on div "[GEOGRAPHIC_DATA]" at bounding box center [319, 188] width 182 height 322
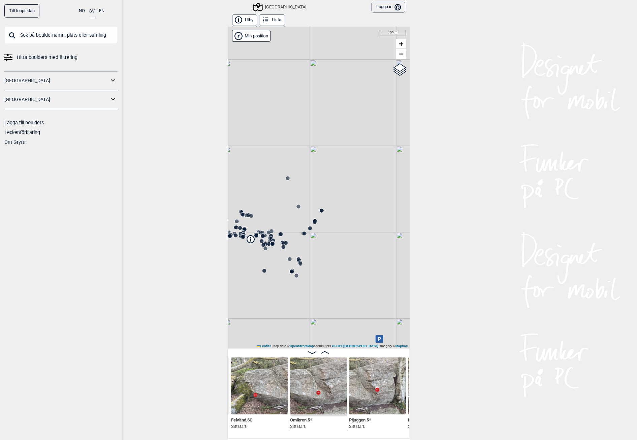
drag, startPoint x: 295, startPoint y: 234, endPoint x: 447, endPoint y: 252, distance: 152.6
click at [447, 252] on div "Till toppsidan NO SV EN Hitta boulders med filtrering [GEOGRAPHIC_DATA] [GEOGRA…" at bounding box center [318, 220] width 637 height 440
click at [307, 220] on div "[GEOGRAPHIC_DATA]" at bounding box center [319, 188] width 182 height 322
click at [76, 105] on div "[GEOGRAPHIC_DATA]" at bounding box center [60, 99] width 113 height 19
click at [115, 102] on icon at bounding box center [113, 100] width 9 height 10
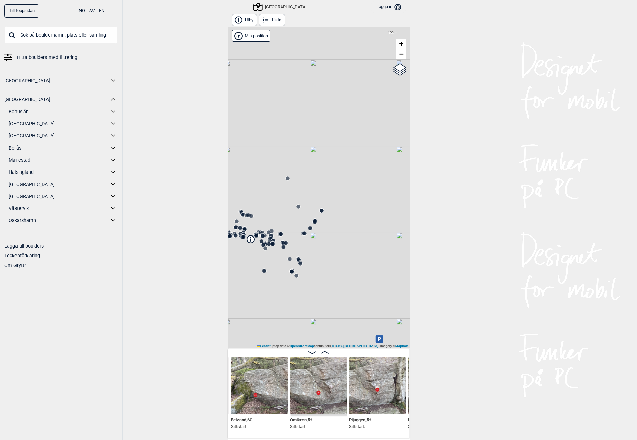
click at [114, 133] on icon at bounding box center [113, 136] width 9 height 10
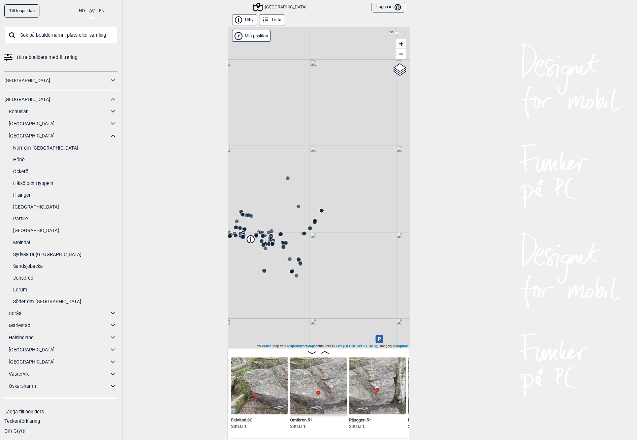
click at [24, 137] on link "[GEOGRAPHIC_DATA]" at bounding box center [59, 136] width 100 height 10
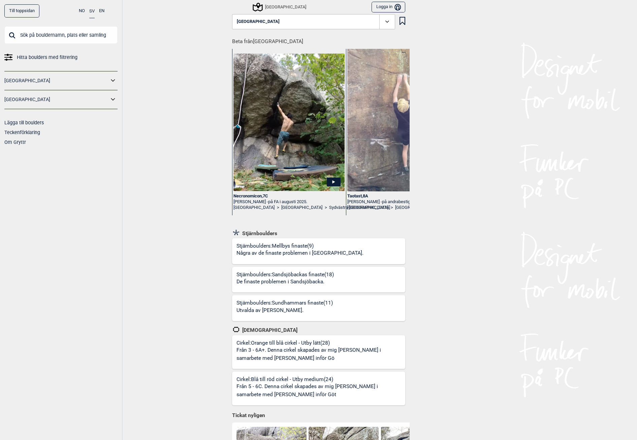
click at [289, 17] on button "[GEOGRAPHIC_DATA]" at bounding box center [313, 21] width 163 height 15
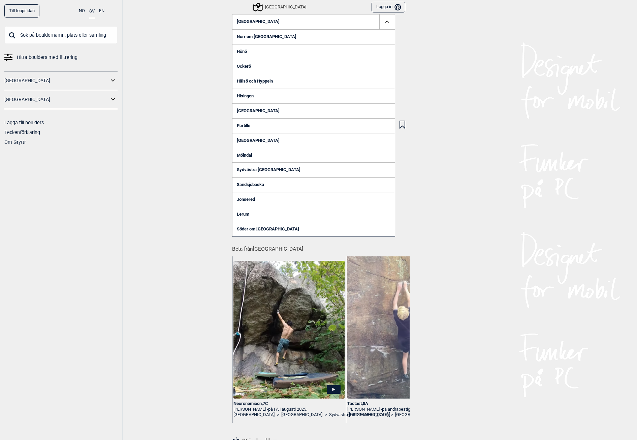
click at [247, 38] on link "Norr om [GEOGRAPHIC_DATA]" at bounding box center [313, 36] width 163 height 15
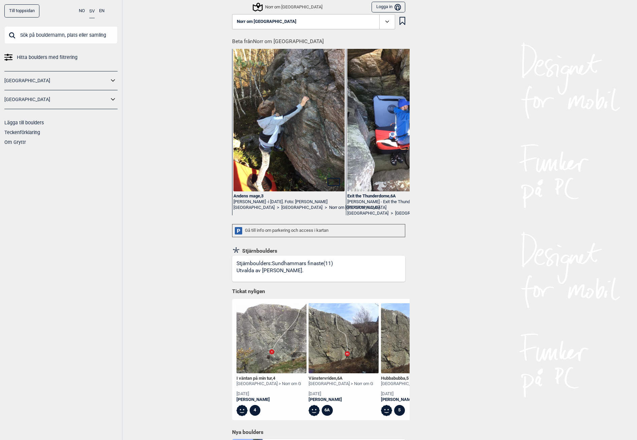
click at [290, 21] on button "Norr om [GEOGRAPHIC_DATA]" at bounding box center [313, 21] width 163 height 15
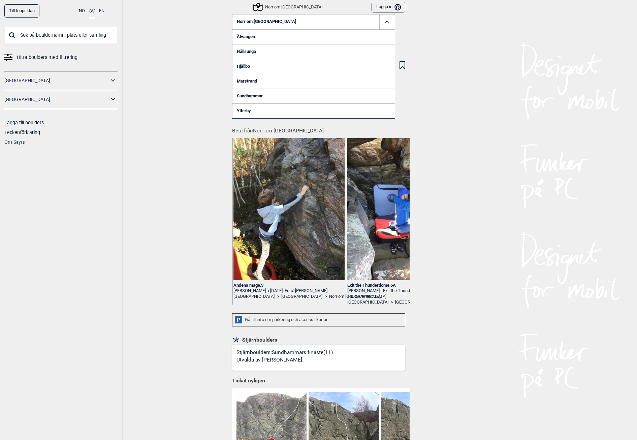
click at [243, 35] on link "Älvängen" at bounding box center [313, 36] width 163 height 15
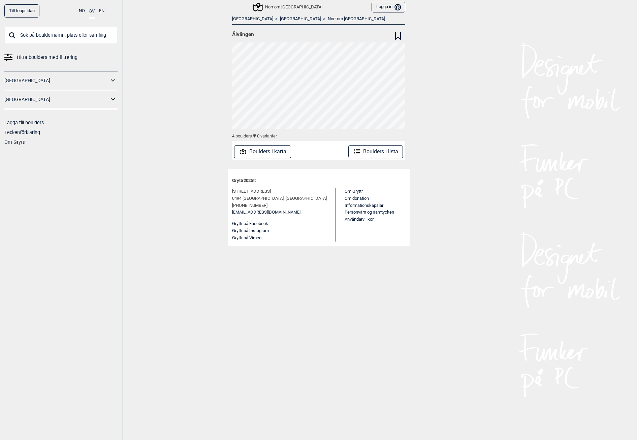
click at [328, 19] on link "Norr om [GEOGRAPHIC_DATA]" at bounding box center [356, 19] width 57 height 6
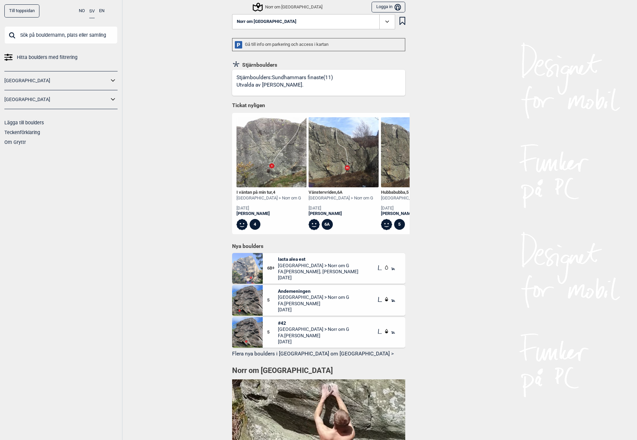
click at [269, 23] on span "Norr om [GEOGRAPHIC_DATA]" at bounding box center [267, 21] width 60 height 5
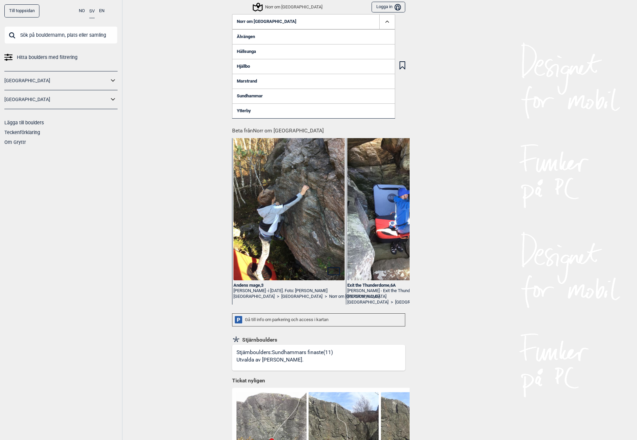
click at [244, 56] on link "Hållsunga" at bounding box center [313, 51] width 163 height 15
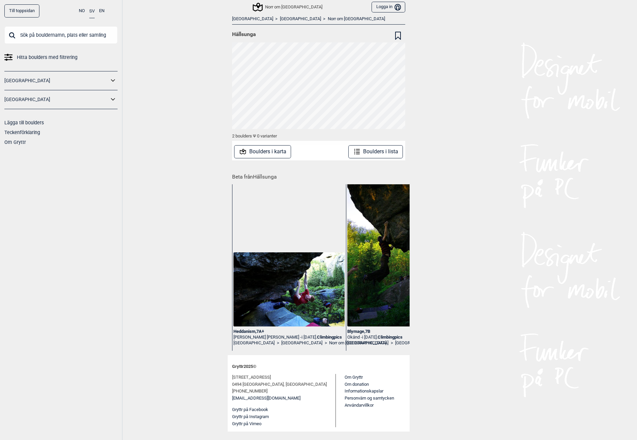
click at [328, 16] on link "Norr om [GEOGRAPHIC_DATA]" at bounding box center [356, 19] width 57 height 6
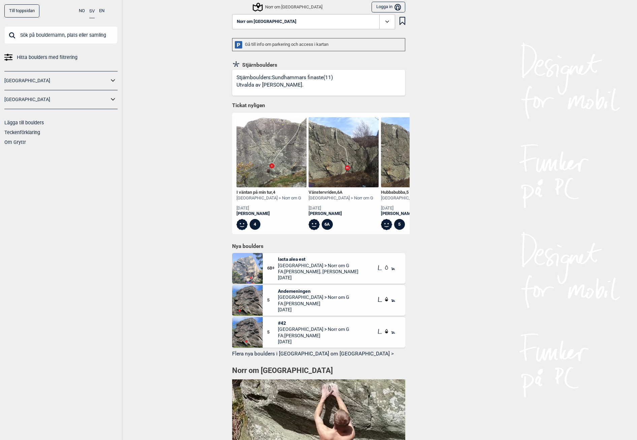
click at [279, 19] on button "Norr om [GEOGRAPHIC_DATA]" at bounding box center [313, 21] width 163 height 15
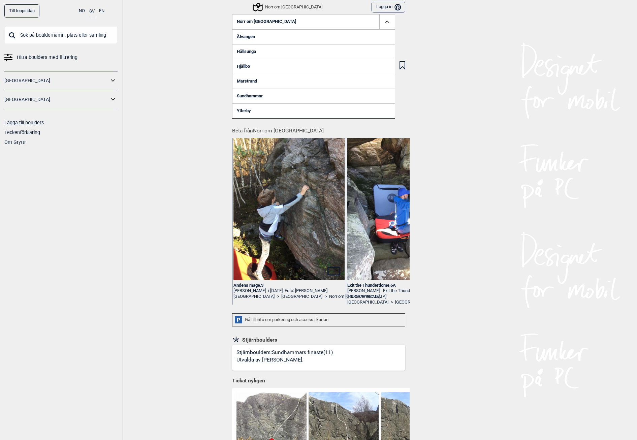
click at [251, 66] on link "Hjällbo" at bounding box center [313, 66] width 163 height 15
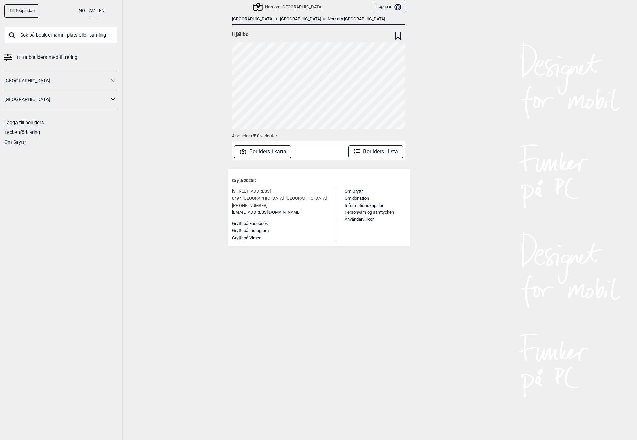
click at [328, 17] on link "Norr om [GEOGRAPHIC_DATA]" at bounding box center [356, 19] width 57 height 6
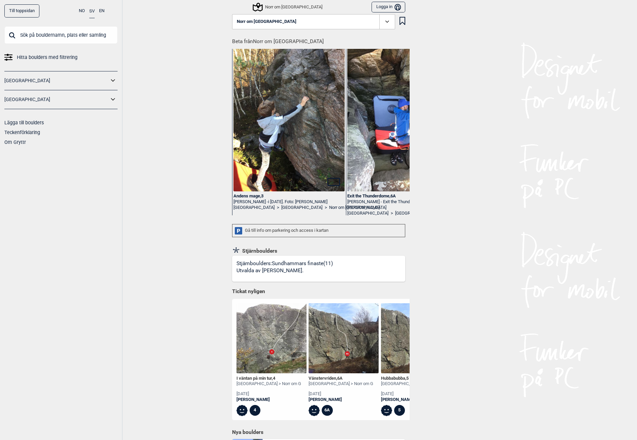
click at [267, 19] on button "Norr om [GEOGRAPHIC_DATA]" at bounding box center [313, 21] width 163 height 15
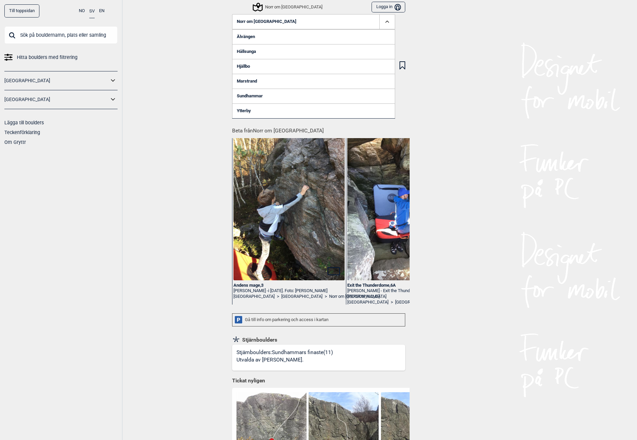
click at [246, 79] on link "Marstrand" at bounding box center [313, 81] width 163 height 15
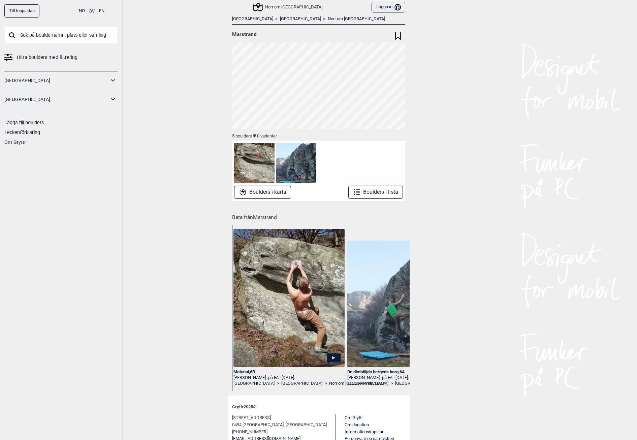
click at [328, 18] on link "Norr om [GEOGRAPHIC_DATA]" at bounding box center [356, 19] width 57 height 6
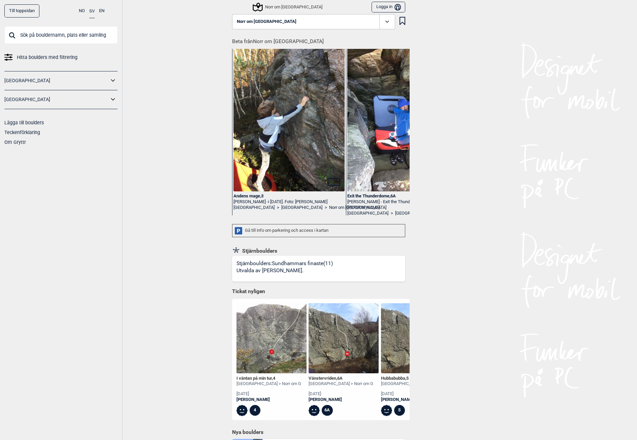
click at [270, 21] on button "Norr om [GEOGRAPHIC_DATA]" at bounding box center [313, 21] width 163 height 15
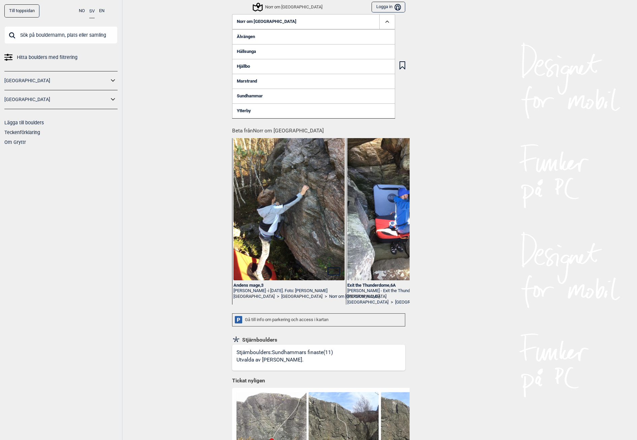
click at [252, 94] on link "Sundhammar" at bounding box center [313, 96] width 163 height 15
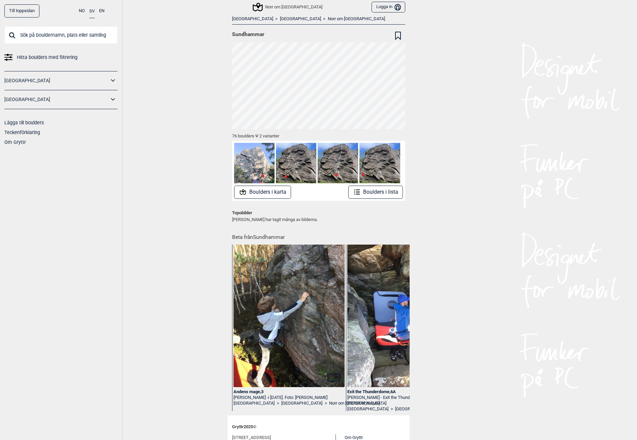
click at [253, 171] on img at bounding box center [254, 163] width 40 height 40
click at [259, 192] on button "Boulders i karta" at bounding box center [262, 192] width 57 height 13
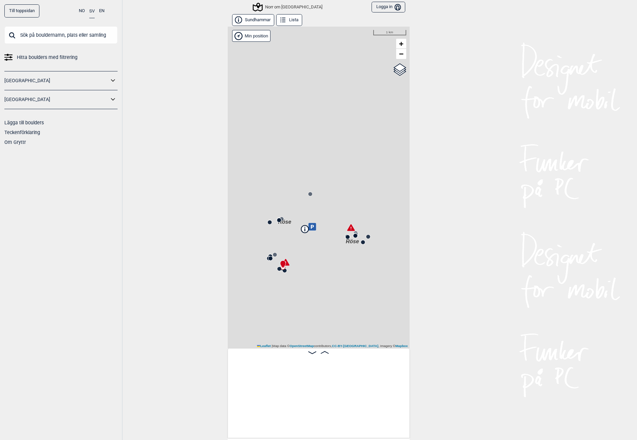
scroll to position [0, 53]
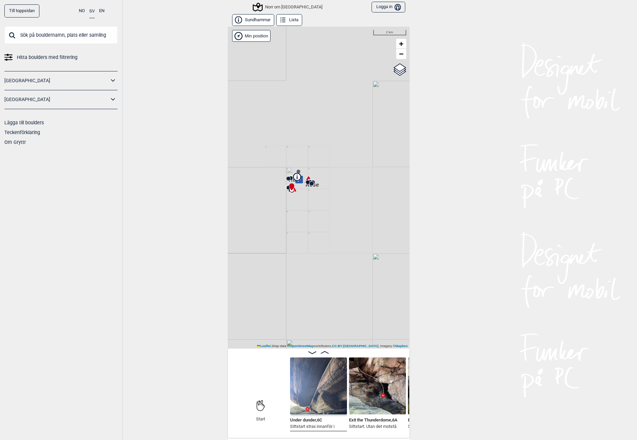
drag, startPoint x: 333, startPoint y: 214, endPoint x: 307, endPoint y: 182, distance: 41.2
click at [309, 182] on icon at bounding box center [311, 183] width 5 height 5
click at [358, 198] on div "Röse Röse Norr om Göteborg" at bounding box center [319, 188] width 182 height 322
drag, startPoint x: 292, startPoint y: 181, endPoint x: 234, endPoint y: 199, distance: 60.5
click at [234, 200] on div "Röse Röse Norr om Göteborg" at bounding box center [319, 188] width 182 height 322
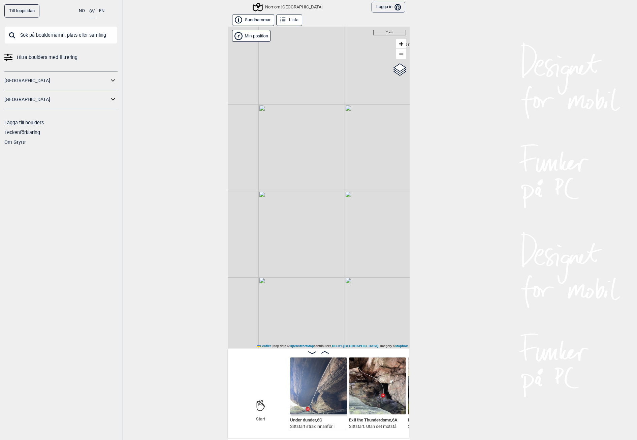
drag, startPoint x: 299, startPoint y: 224, endPoint x: 273, endPoint y: 194, distance: 39.4
click at [273, 194] on div "Röse Röse Norr om Göteborg" at bounding box center [319, 188] width 182 height 322
drag, startPoint x: 296, startPoint y: 229, endPoint x: 371, endPoint y: 295, distance: 99.2
click at [371, 295] on div "Röse Röse Norr om Göteborg" at bounding box center [319, 188] width 182 height 322
drag, startPoint x: 287, startPoint y: 241, endPoint x: 330, endPoint y: 275, distance: 54.0
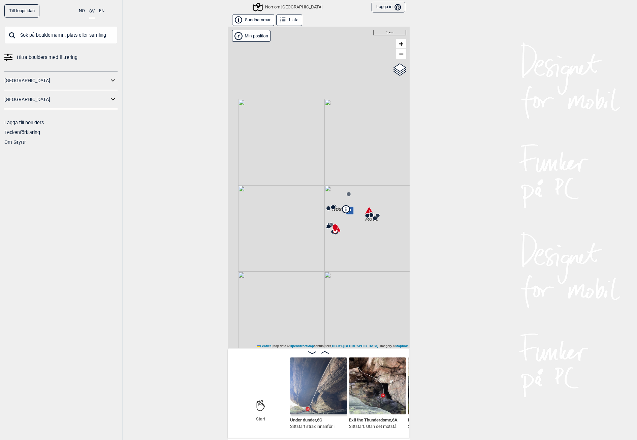
click at [330, 275] on div "Röse Röse Norr om Göteborg" at bounding box center [319, 188] width 182 height 322
drag, startPoint x: 353, startPoint y: 178, endPoint x: 349, endPoint y: 292, distance: 113.9
click at [348, 294] on div "Röse Röse Norr om Göteborg" at bounding box center [319, 188] width 182 height 322
drag, startPoint x: 351, startPoint y: 274, endPoint x: 351, endPoint y: 320, distance: 46.5
click at [352, 328] on div "Röse Röse Norr om Göteborg" at bounding box center [319, 188] width 182 height 322
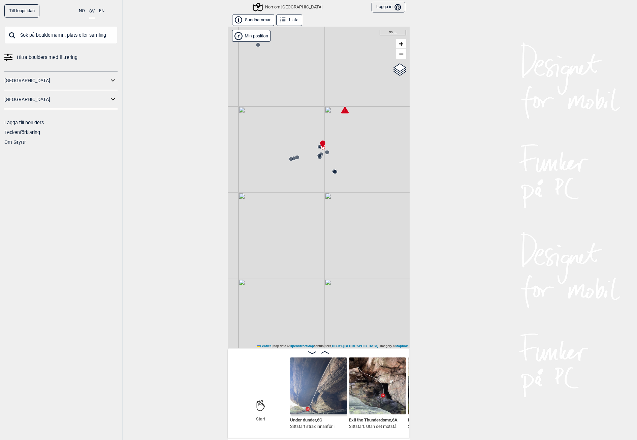
click at [315, 150] on div "Röse Röse Norr om Göteborg" at bounding box center [319, 188] width 182 height 322
click at [320, 158] on div "Röse Röse Norr om Göteborg" at bounding box center [319, 188] width 182 height 322
click at [322, 164] on div "Röse Röse Norr om Göteborg" at bounding box center [319, 188] width 182 height 322
click at [331, 164] on div "Röse Röse Norr om Göteborg" at bounding box center [319, 188] width 182 height 322
click at [338, 162] on div "Röse Röse Norr om Göteborg" at bounding box center [319, 188] width 182 height 322
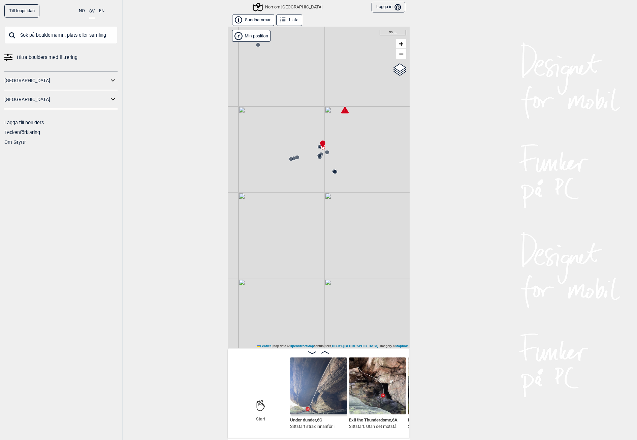
click at [332, 168] on icon at bounding box center [333, 170] width 5 height 5
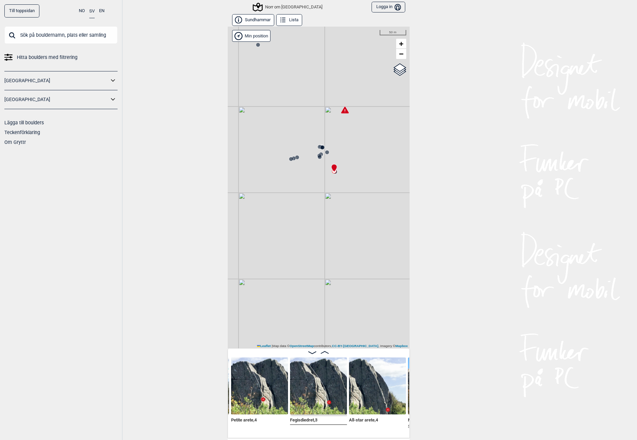
click at [313, 154] on div "Röse Röse Norr om Göteborg" at bounding box center [319, 188] width 182 height 322
click at [311, 153] on div "Röse Röse Norr om Göteborg" at bounding box center [319, 188] width 182 height 322
click at [319, 157] on icon at bounding box center [319, 156] width 5 height 5
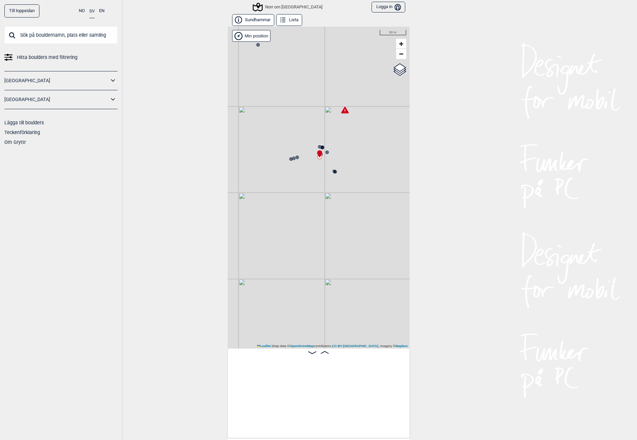
scroll to position [0, 746]
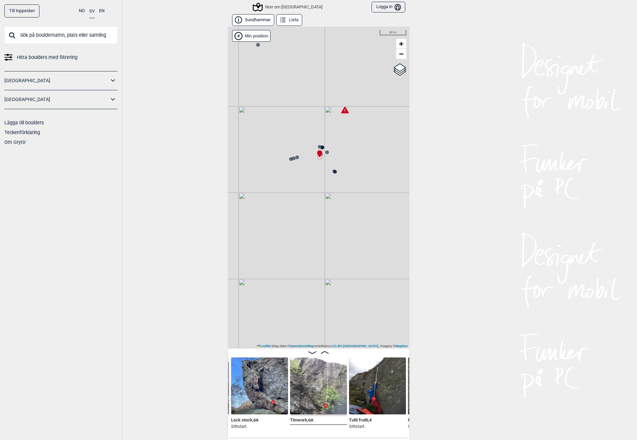
click at [317, 153] on icon at bounding box center [319, 153] width 5 height 7
click at [296, 158] on circle at bounding box center [297, 157] width 4 height 4
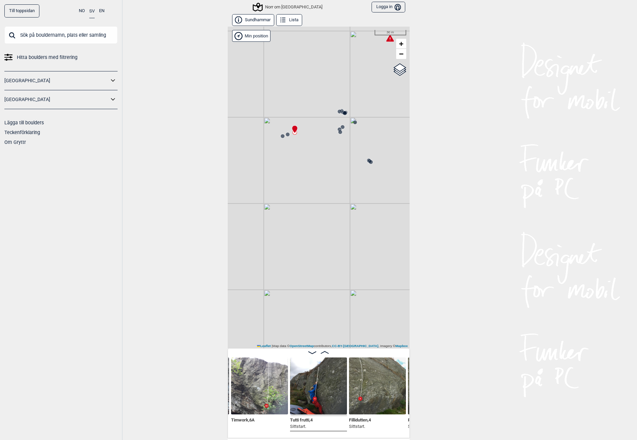
click at [285, 135] on icon at bounding box center [287, 134] width 5 height 5
click at [287, 134] on circle at bounding box center [289, 134] width 4 height 4
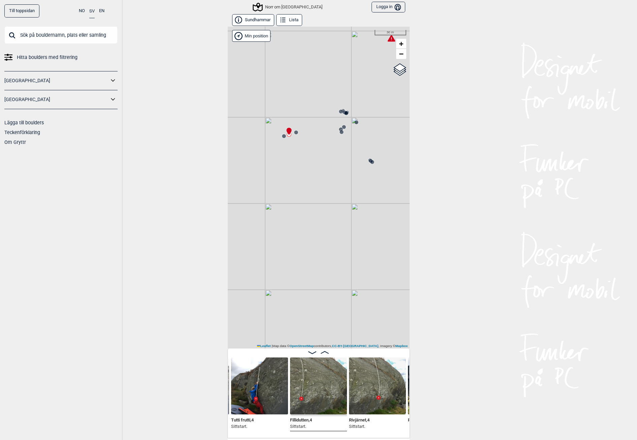
click at [281, 136] on icon at bounding box center [283, 135] width 5 height 5
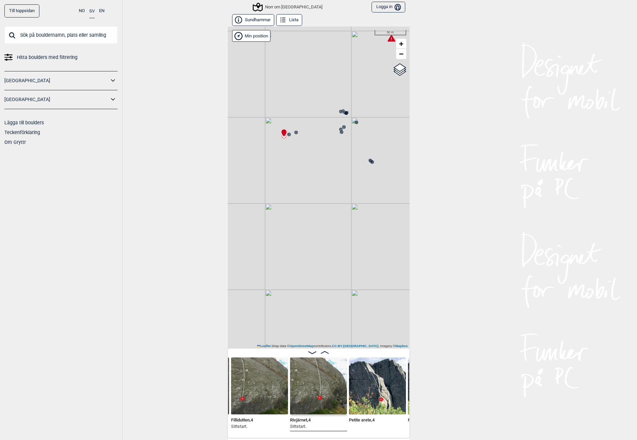
click at [342, 112] on icon at bounding box center [344, 112] width 5 height 5
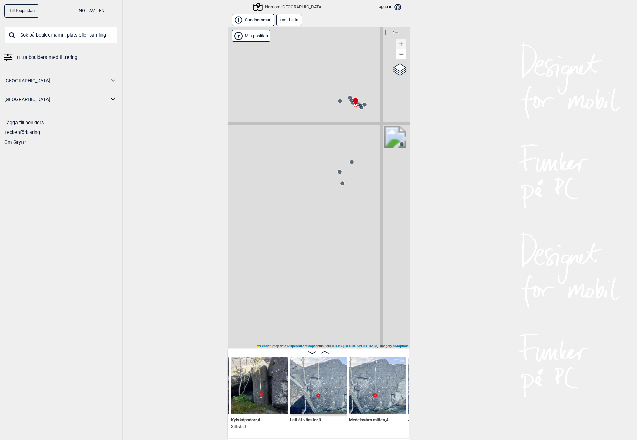
drag, startPoint x: 334, startPoint y: 160, endPoint x: 278, endPoint y: 173, distance: 57.9
click at [278, 173] on div "Röse Röse Norr om Göteborg Brukerens posisjon" at bounding box center [319, 188] width 182 height 322
click at [327, 105] on circle at bounding box center [329, 103] width 4 height 4
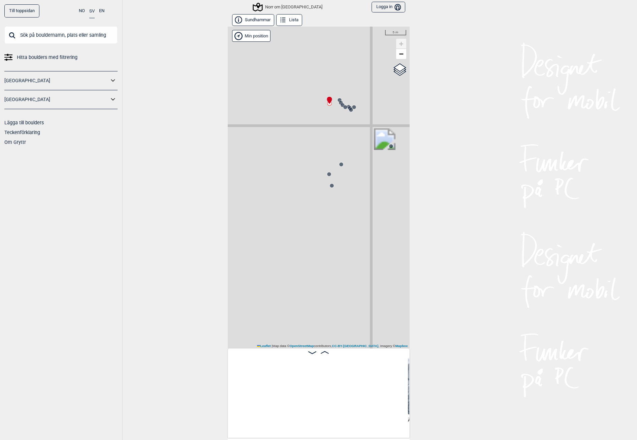
scroll to position [0, 524]
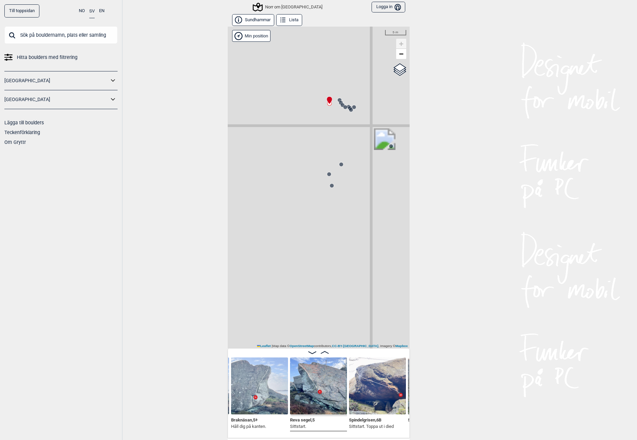
click at [337, 95] on div "Röse Röse Norr om Göteborg Brukerens posisjon" at bounding box center [319, 188] width 182 height 322
click at [337, 98] on icon at bounding box center [339, 99] width 5 height 5
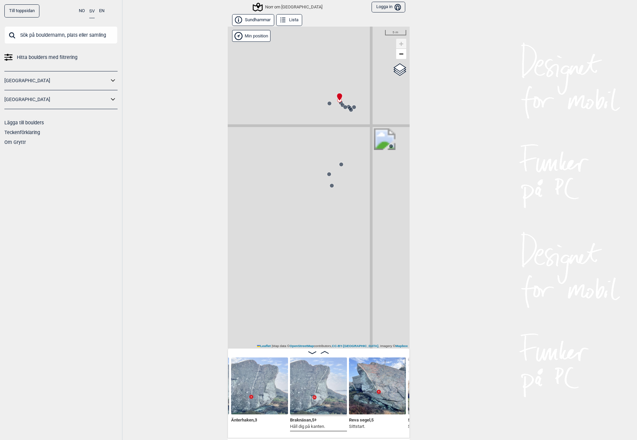
click at [337, 102] on circle at bounding box center [339, 100] width 4 height 4
click at [338, 103] on div at bounding box center [339, 99] width 5 height 5
click at [72, 326] on div "Röse Röse Norr om Göteborg Brukerens posisjon" at bounding box center [72, 326] width 0 height 0
click at [343, 169] on div "Röse Röse Norr om Göteborg Brukerens posisjon" at bounding box center [319, 188] width 182 height 322
click at [340, 174] on div "Röse Röse Norr om Göteborg Brukerens posisjon" at bounding box center [319, 188] width 182 height 322
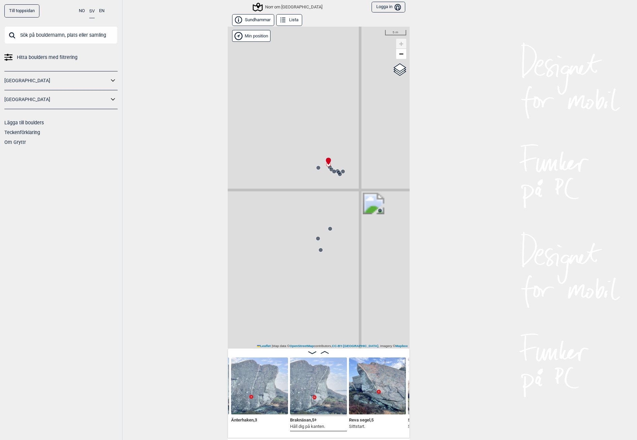
click at [341, 171] on circle at bounding box center [343, 171] width 4 height 4
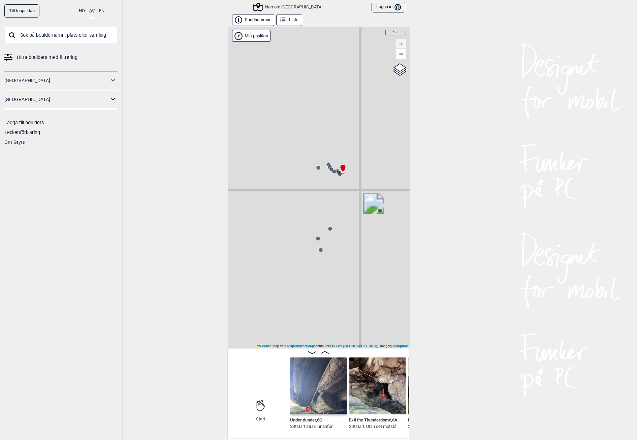
click at [337, 172] on icon at bounding box center [339, 173] width 5 height 5
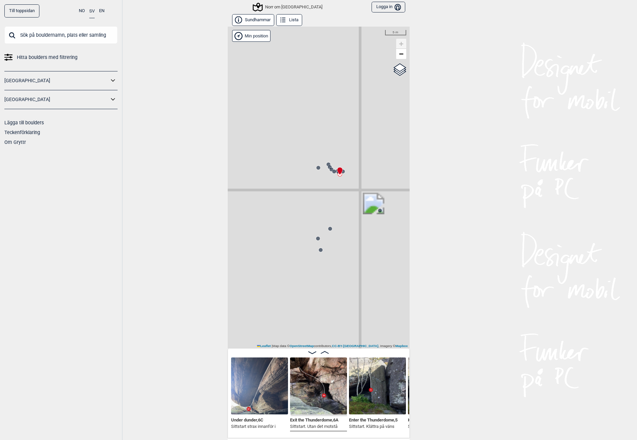
click at [331, 169] on icon at bounding box center [333, 171] width 5 height 5
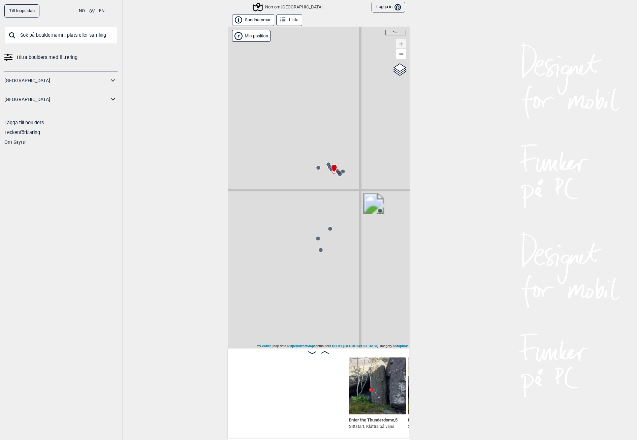
scroll to position [0, 289]
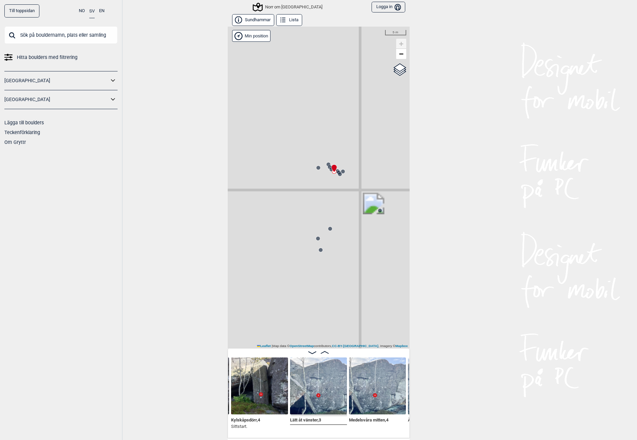
click at [324, 168] on div "Röse Röse Norr om Göteborg Brukerens posisjon" at bounding box center [319, 188] width 182 height 322
click at [331, 172] on icon at bounding box center [334, 168] width 6 height 8
click at [329, 168] on circle at bounding box center [331, 169] width 4 height 4
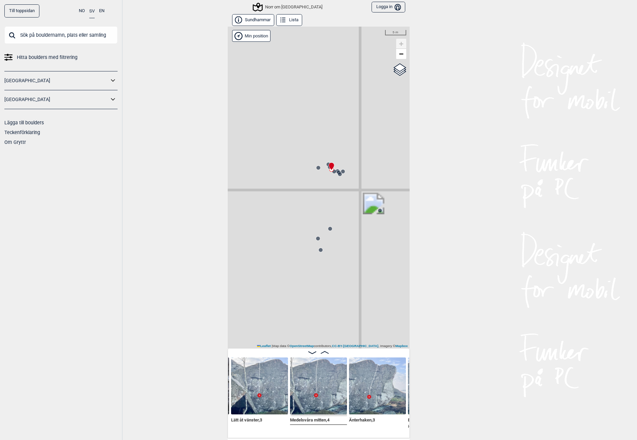
click at [327, 165] on icon at bounding box center [329, 166] width 5 height 5
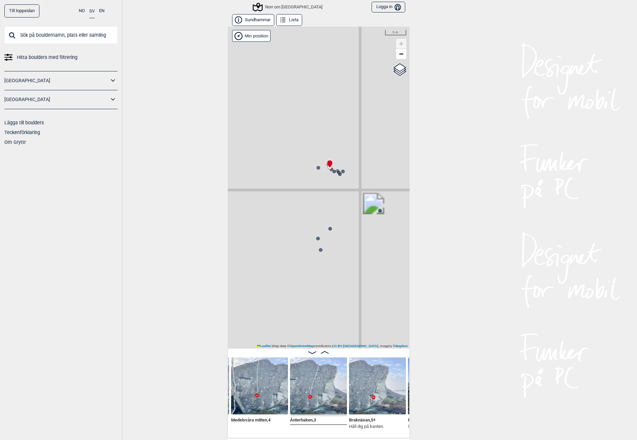
click at [378, 210] on circle at bounding box center [380, 210] width 4 height 4
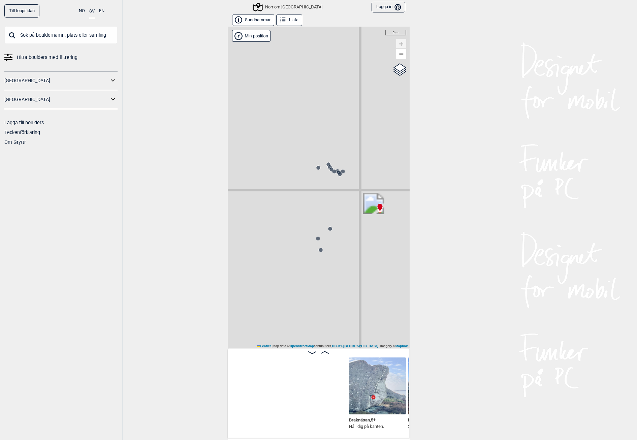
scroll to position [0, 583]
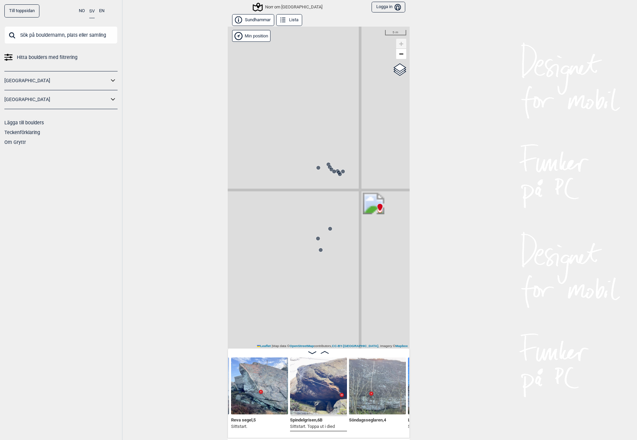
click at [331, 229] on div "Röse Röse Norr om Göteborg Brukerens posisjon" at bounding box center [319, 188] width 182 height 322
click at [327, 231] on icon at bounding box center [329, 228] width 5 height 5
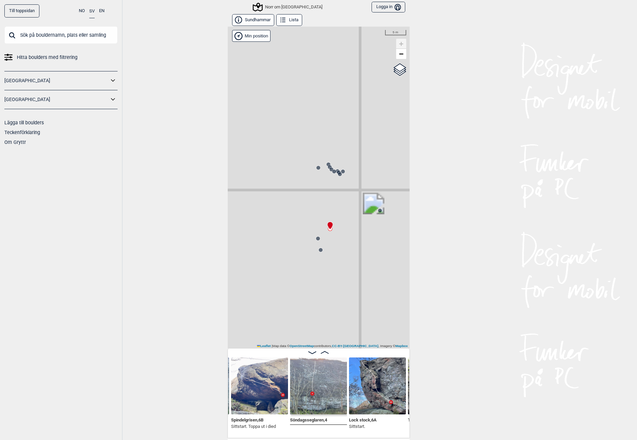
click at [313, 234] on div "Röse Röse Norr om Göteborg Brukerens posisjon" at bounding box center [319, 188] width 182 height 322
click at [316, 239] on circle at bounding box center [318, 238] width 4 height 4
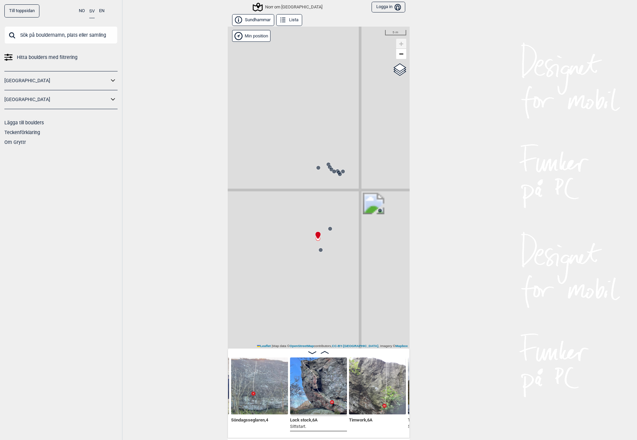
click at [320, 252] on icon at bounding box center [320, 249] width 5 height 5
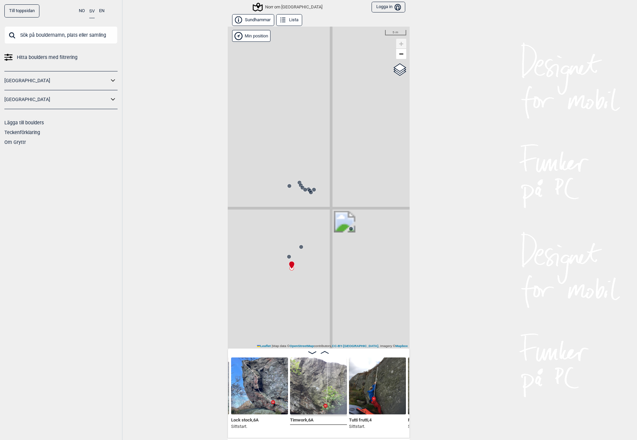
drag, startPoint x: 336, startPoint y: 200, endPoint x: 298, endPoint y: 225, distance: 45.4
click at [297, 226] on div "Röse Röse Norr om Göteborg Brukerens posisjon" at bounding box center [319, 188] width 182 height 322
drag, startPoint x: 326, startPoint y: 229, endPoint x: 292, endPoint y: 238, distance: 34.7
click at [288, 247] on div "Röse Röse Norr om Göteborg Brukerens posisjon" at bounding box center [319, 188] width 182 height 322
click at [317, 164] on icon at bounding box center [321, 161] width 8 height 7
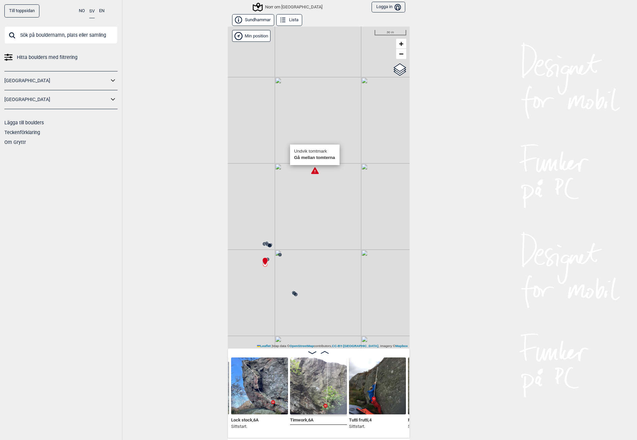
drag, startPoint x: 347, startPoint y: 181, endPoint x: 345, endPoint y: 192, distance: 11.0
click at [340, 190] on div "Röse Röse Norr om Göteborg Brukerens posisjon" at bounding box center [319, 188] width 182 height 322
drag, startPoint x: 346, startPoint y: 225, endPoint x: 278, endPoint y: 286, distance: 91.8
click at [277, 287] on div "Röse Röse Norr om Göteborg Brukerens posisjon" at bounding box center [319, 188] width 182 height 322
click at [344, 134] on icon at bounding box center [345, 135] width 7 height 7
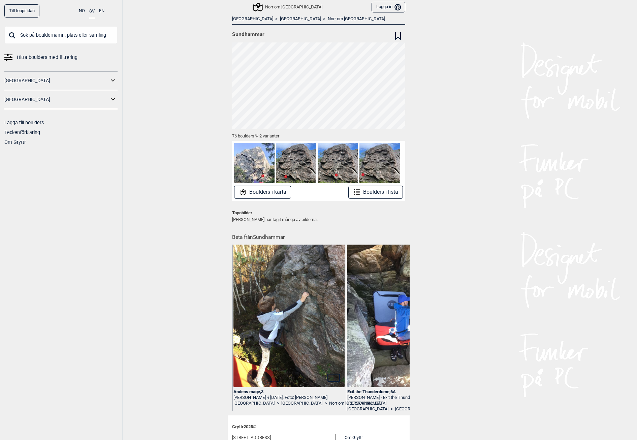
click at [259, 197] on button "Boulders i karta" at bounding box center [262, 192] width 57 height 13
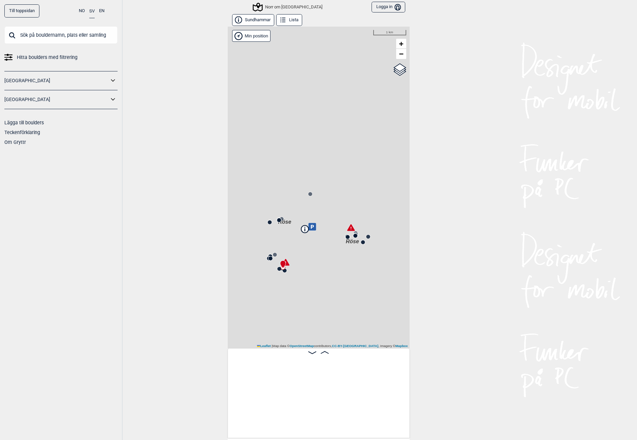
scroll to position [0, 53]
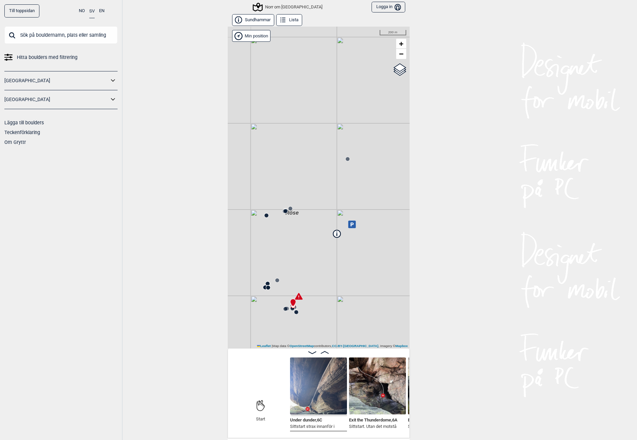
drag, startPoint x: 306, startPoint y: 225, endPoint x: 367, endPoint y: 219, distance: 61.6
click at [367, 219] on div "Röse Röse Norr om Göteborg" at bounding box center [319, 188] width 182 height 322
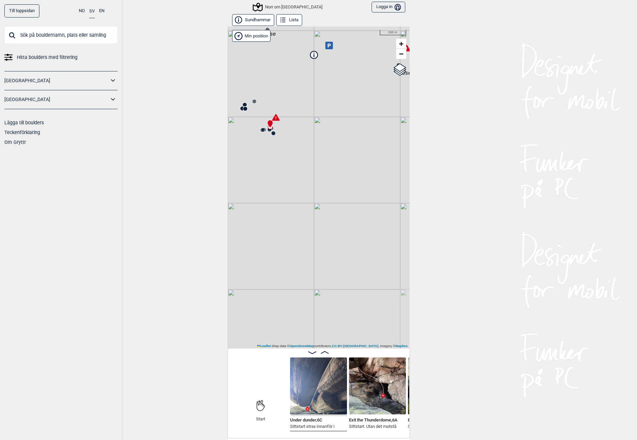
drag, startPoint x: 288, startPoint y: 243, endPoint x: 265, endPoint y: 65, distance: 179.3
click at [265, 65] on div "Röse Röse Norr om Göteborg" at bounding box center [319, 188] width 182 height 322
drag, startPoint x: 299, startPoint y: 195, endPoint x: 337, endPoint y: 109, distance: 93.7
click at [337, 109] on div "Röse Röse Norr om Göteborg" at bounding box center [319, 188] width 182 height 322
drag, startPoint x: 327, startPoint y: 129, endPoint x: 232, endPoint y: 161, distance: 100.1
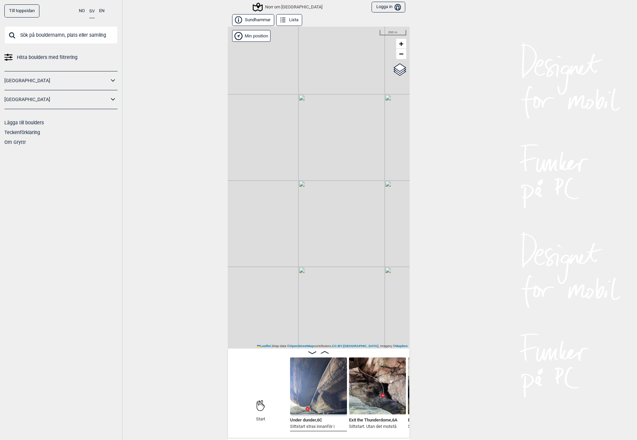
click at [232, 161] on div "Röse Röse Norr om Göteborg" at bounding box center [319, 188] width 182 height 322
drag, startPoint x: 317, startPoint y: 217, endPoint x: 290, endPoint y: 223, distance: 27.9
click at [290, 223] on div "Röse Röse Norr om Göteborg" at bounding box center [319, 188] width 182 height 322
drag, startPoint x: 367, startPoint y: 253, endPoint x: 349, endPoint y: 108, distance: 145.9
click at [309, 131] on div "Röse Röse Norr om Göteborg" at bounding box center [319, 188] width 182 height 322
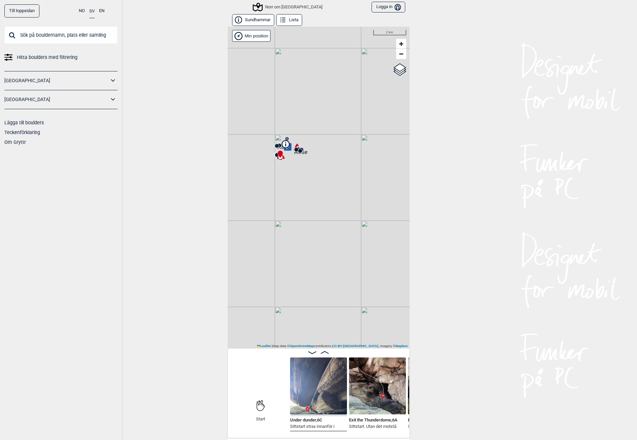
drag, startPoint x: 300, startPoint y: 129, endPoint x: 328, endPoint y: 210, distance: 86.5
click at [328, 210] on div "Röse Röse Norr om Göteborg" at bounding box center [319, 188] width 182 height 322
click at [301, 402] on img at bounding box center [318, 385] width 57 height 57
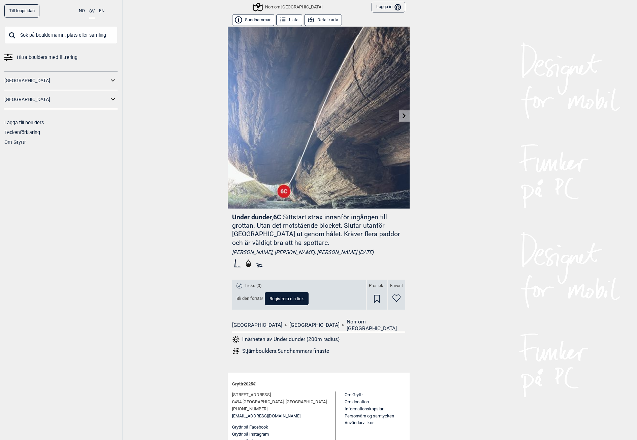
click at [273, 6] on div "Norr om [GEOGRAPHIC_DATA]" at bounding box center [288, 7] width 69 height 8
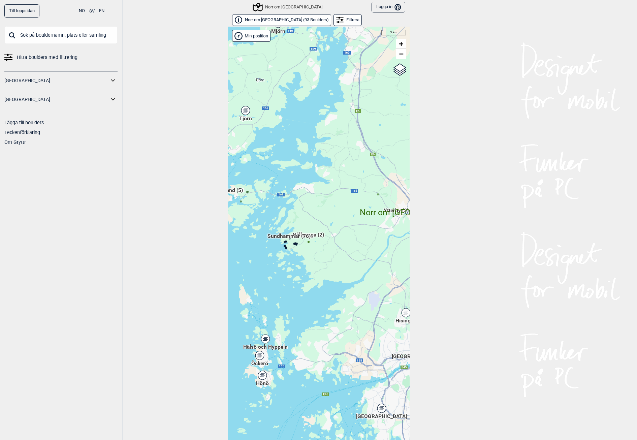
scroll to position [10, 0]
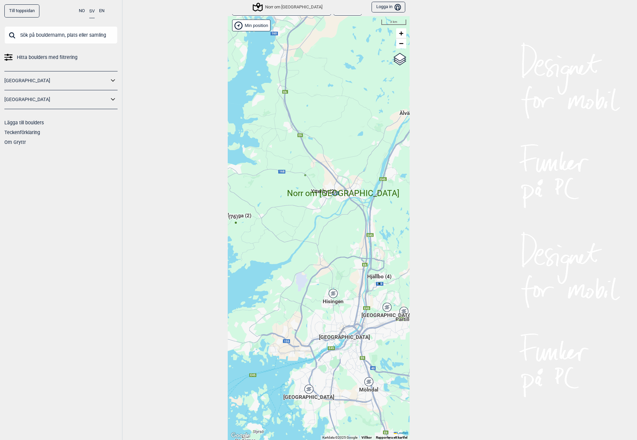
drag, startPoint x: 343, startPoint y: 259, endPoint x: 283, endPoint y: 250, distance: 61.6
click at [283, 250] on div "Hallingdal Gol [PERSON_NAME] Kolomoen [GEOGRAPHIC_DATA] [GEOGRAPHIC_DATA] [GEOG…" at bounding box center [319, 228] width 182 height 424
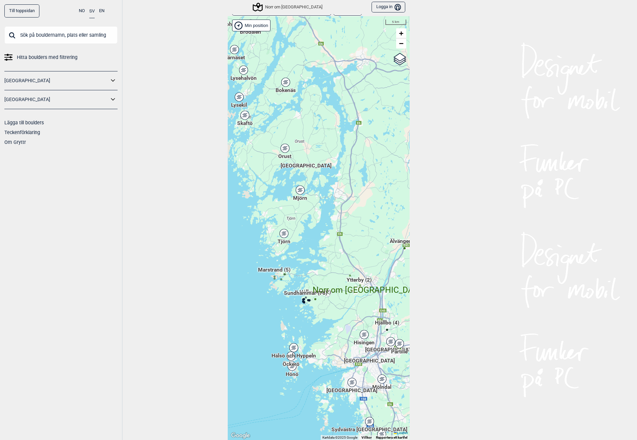
drag, startPoint x: 390, startPoint y: 246, endPoint x: 410, endPoint y: 316, distance: 72.8
click at [410, 316] on div "Till toppsidan NO SV EN Hitta boulders med filtrering Norge Sverige Lägga till …" at bounding box center [318, 220] width 637 height 440
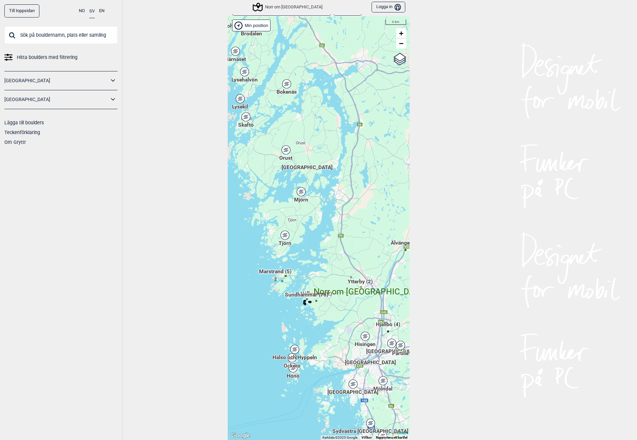
click at [285, 87] on icon at bounding box center [286, 83] width 8 height 9
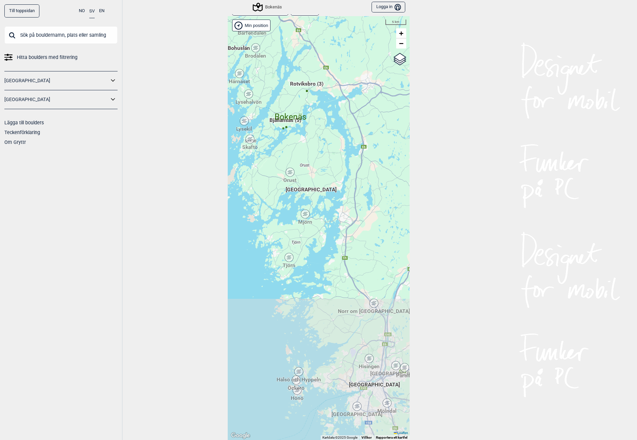
drag, startPoint x: 355, startPoint y: 320, endPoint x: 329, endPoint y: 152, distance: 170.4
click at [329, 152] on div "Hallingdal Gol [PERSON_NAME] Kolomoen [GEOGRAPHIC_DATA] [GEOGRAPHIC_DATA] [GEOG…" at bounding box center [319, 228] width 182 height 424
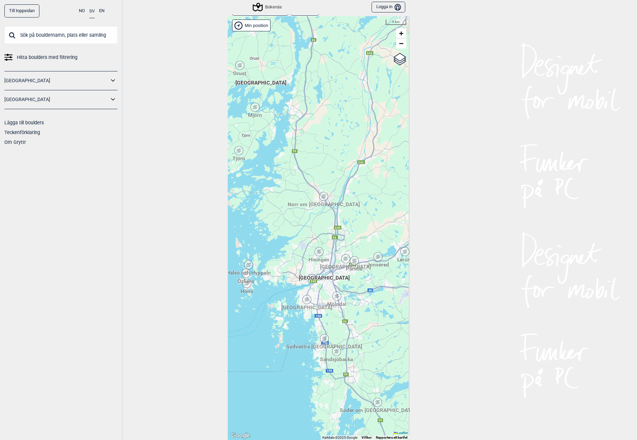
drag, startPoint x: 322, startPoint y: 262, endPoint x: 289, endPoint y: 189, distance: 80.3
click at [289, 189] on div "Hallingdal Gol [PERSON_NAME] Kolomoen [GEOGRAPHIC_DATA] [GEOGRAPHIC_DATA] [GEOG…" at bounding box center [319, 228] width 182 height 424
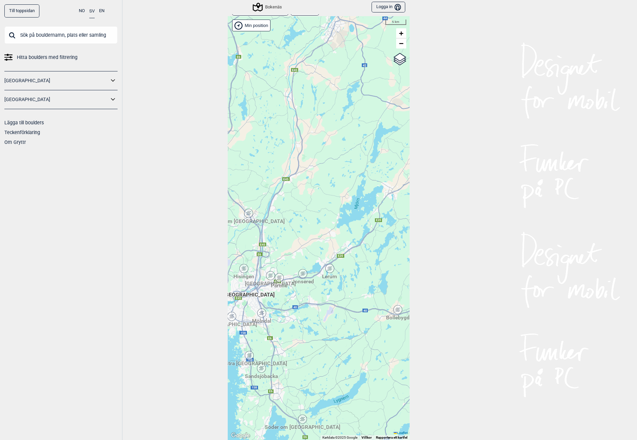
drag, startPoint x: 359, startPoint y: 256, endPoint x: 280, endPoint y: 272, distance: 80.9
click at [280, 272] on div "Hallingdal Gol [PERSON_NAME] Kolomoen [GEOGRAPHIC_DATA] [GEOGRAPHIC_DATA] [GEOG…" at bounding box center [319, 228] width 182 height 424
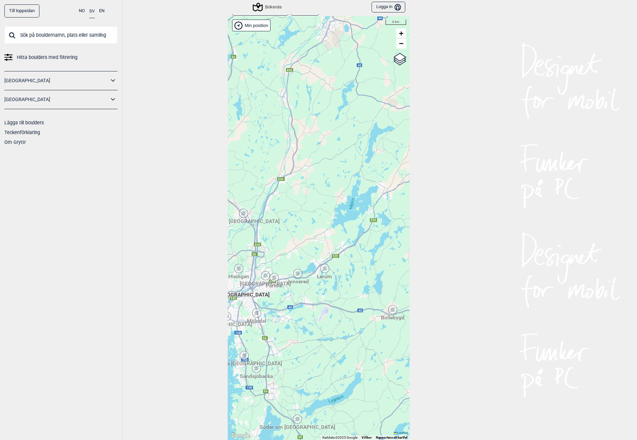
click at [323, 266] on div "Lerum" at bounding box center [325, 268] width 4 height 4
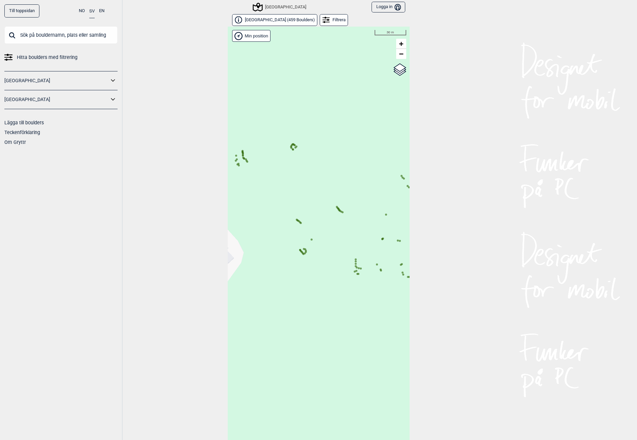
scroll to position [10, 0]
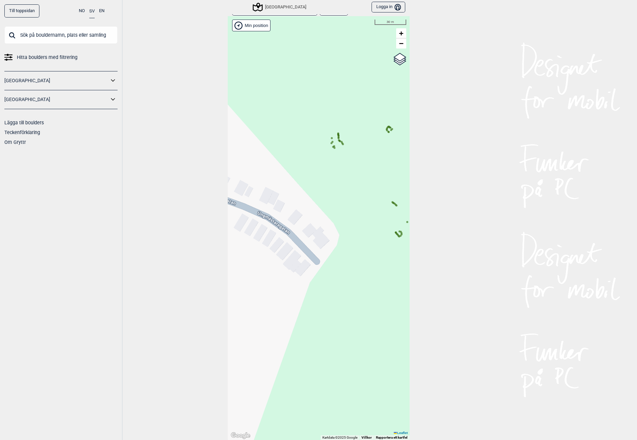
drag, startPoint x: 283, startPoint y: 228, endPoint x: 369, endPoint y: 214, distance: 87.7
click at [369, 214] on div "Hallingdal Gol [PERSON_NAME] Kolomoen [GEOGRAPHIC_DATA] [GEOGRAPHIC_DATA] [GEOG…" at bounding box center [319, 228] width 182 height 424
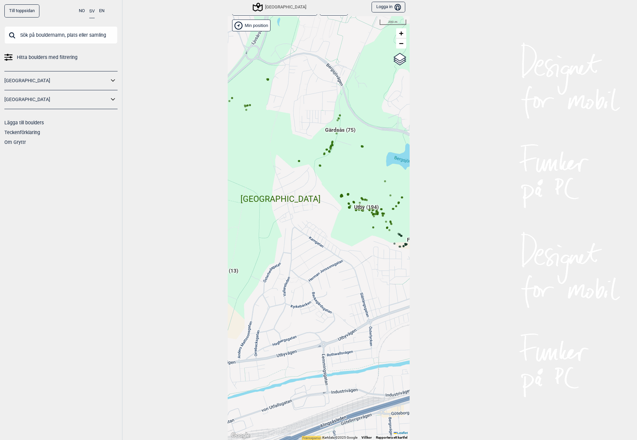
drag, startPoint x: 303, startPoint y: 196, endPoint x: 341, endPoint y: 214, distance: 41.9
click at [340, 211] on div "Hallingdal Gol [PERSON_NAME] Kolomoen [GEOGRAPHIC_DATA] [GEOGRAPHIC_DATA] [GEOG…" at bounding box center [319, 228] width 182 height 424
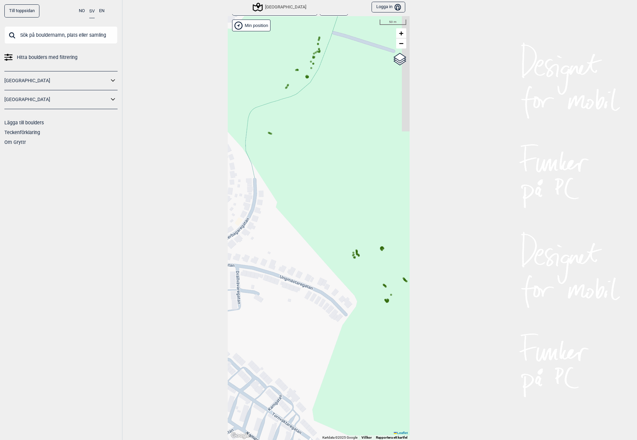
drag, startPoint x: 291, startPoint y: 185, endPoint x: 256, endPoint y: 320, distance: 139.5
click at [256, 320] on div "Hallingdal Gol [PERSON_NAME] Kolomoen [GEOGRAPHIC_DATA] [GEOGRAPHIC_DATA] [GEOG…" at bounding box center [319, 228] width 182 height 424
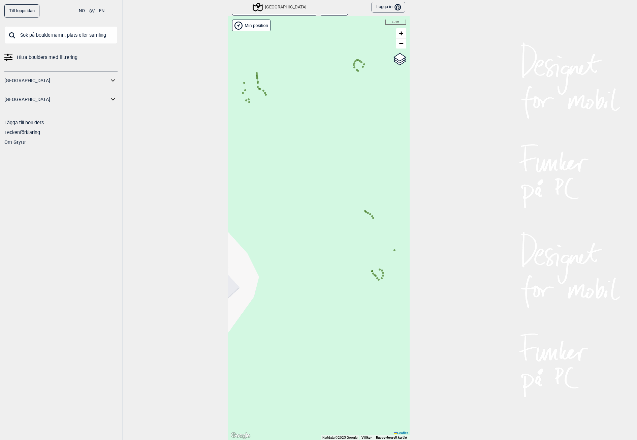
drag, startPoint x: 336, startPoint y: 263, endPoint x: 268, endPoint y: 247, distance: 69.8
click at [268, 247] on div "Hallingdal Gol [PERSON_NAME] Kolomoen [GEOGRAPHIC_DATA] [GEOGRAPHIC_DATA] [GEOG…" at bounding box center [319, 228] width 182 height 424
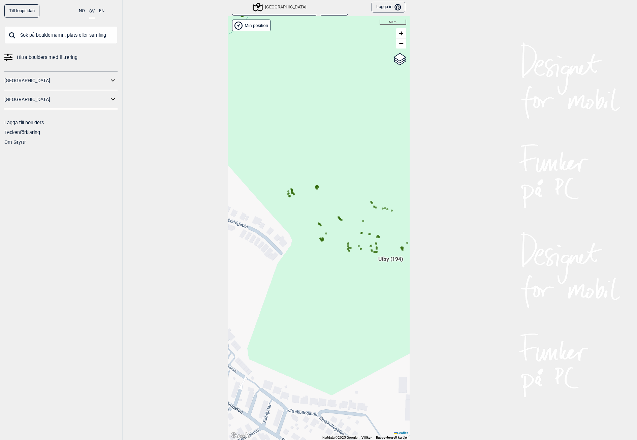
click at [320, 242] on icon at bounding box center [321, 240] width 3 height 3
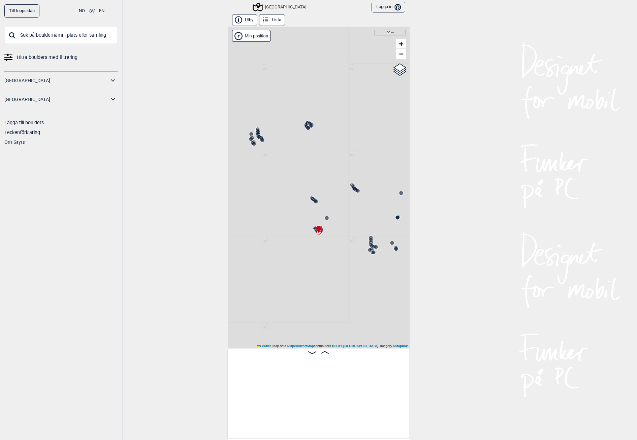
scroll to position [0, 2163]
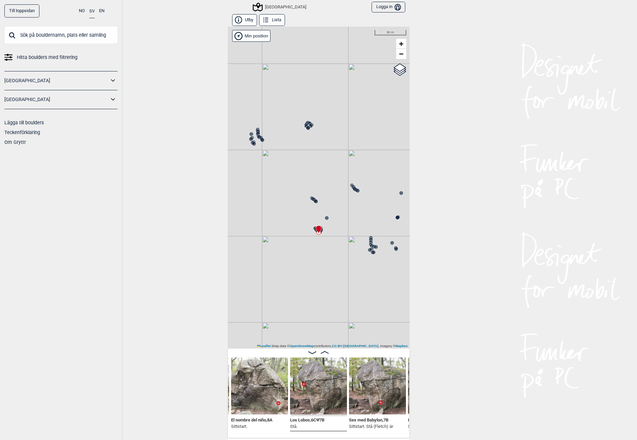
drag, startPoint x: 170, startPoint y: 166, endPoint x: 175, endPoint y: 168, distance: 5.4
click at [171, 167] on div "Till toppsidan NO SV EN Hitta boulders med filtrering [GEOGRAPHIC_DATA] [GEOGRA…" at bounding box center [318, 220] width 637 height 440
click at [322, 384] on img at bounding box center [318, 385] width 57 height 57
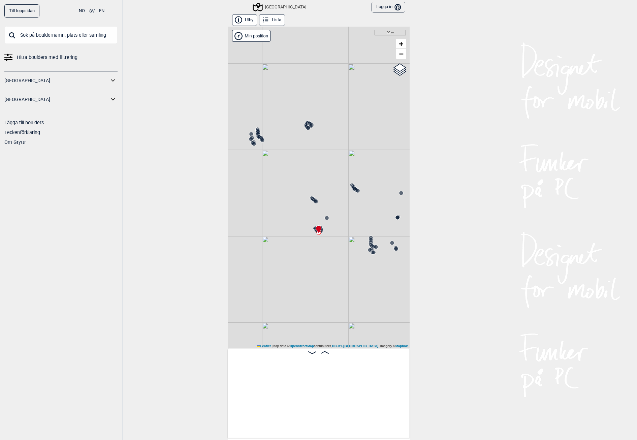
scroll to position [0, 2163]
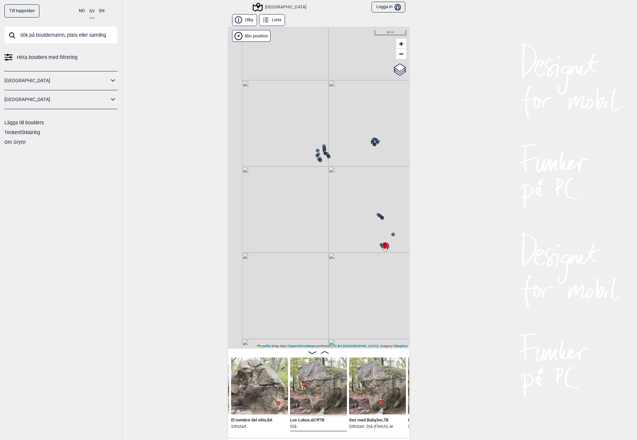
drag, startPoint x: 318, startPoint y: 249, endPoint x: 384, endPoint y: 264, distance: 67.7
click at [384, 264] on div "[GEOGRAPHIC_DATA]" at bounding box center [319, 188] width 182 height 322
drag, startPoint x: 375, startPoint y: 200, endPoint x: 339, endPoint y: 212, distance: 37.8
click at [353, 214] on icon at bounding box center [355, 215] width 5 height 7
click at [340, 202] on circle at bounding box center [342, 203] width 4 height 4
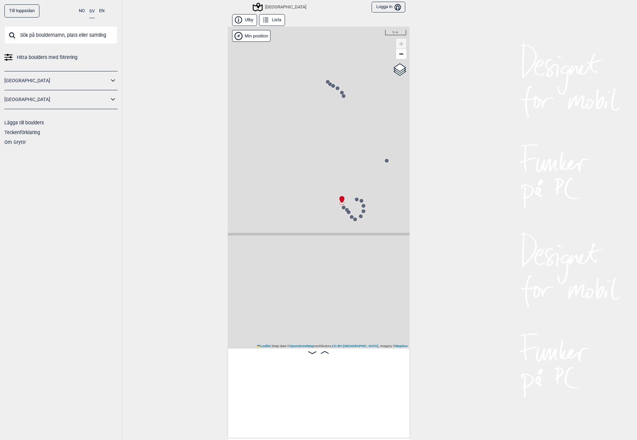
scroll to position [0, 1878]
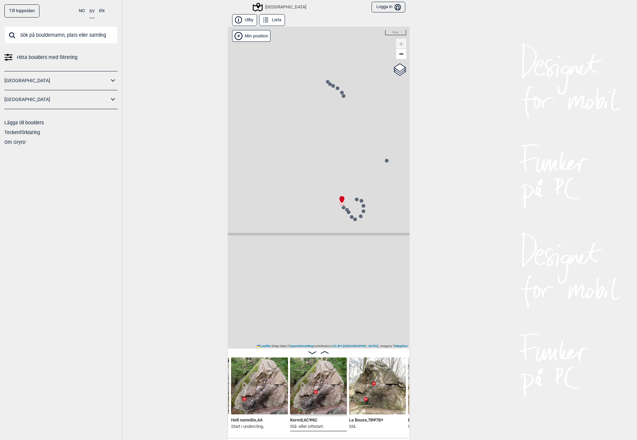
click at [333, 388] on img at bounding box center [318, 385] width 57 height 57
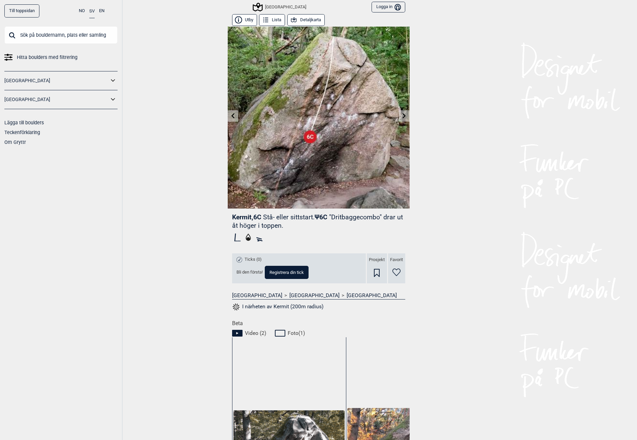
click at [404, 114] on icon at bounding box center [403, 115] width 5 height 5
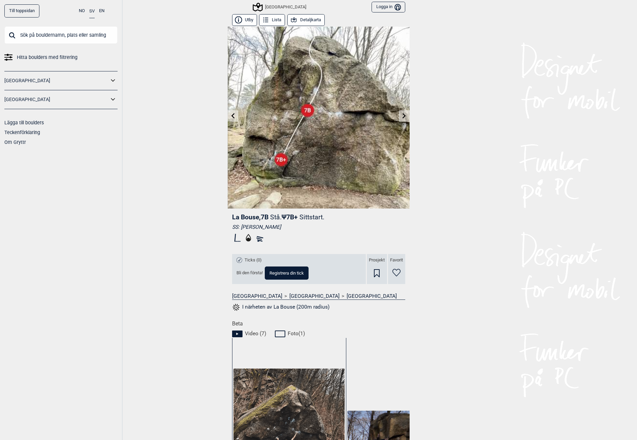
click at [396, 110] on img at bounding box center [319, 118] width 182 height 182
click at [401, 111] on link at bounding box center [404, 115] width 10 height 11
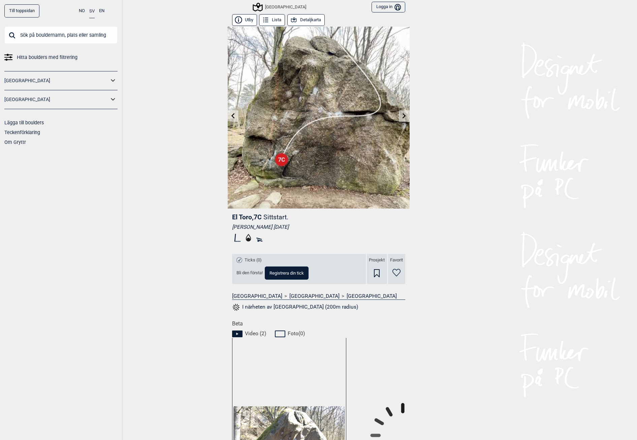
click at [401, 116] on icon at bounding box center [403, 115] width 5 height 5
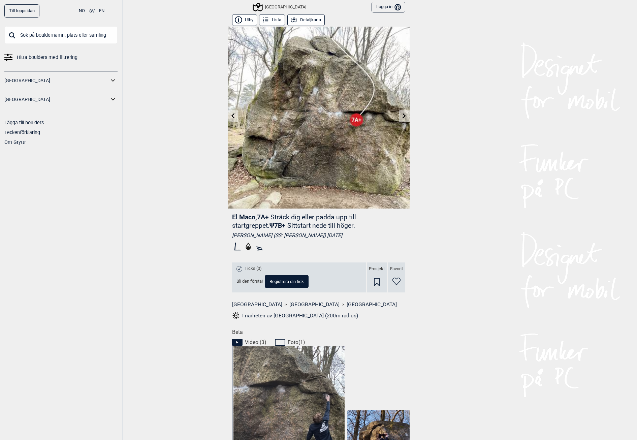
click at [401, 116] on icon at bounding box center [403, 115] width 5 height 5
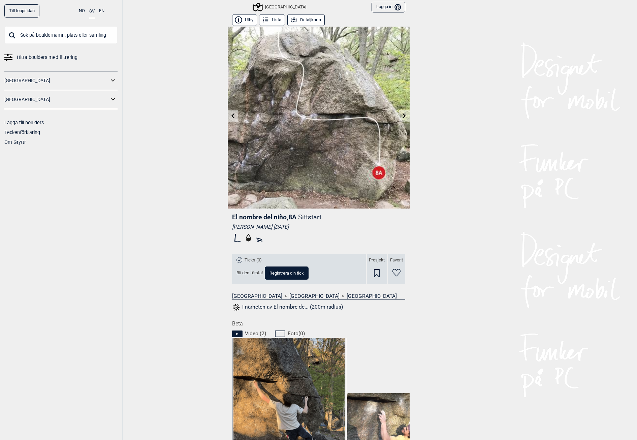
click at [401, 116] on icon at bounding box center [403, 115] width 5 height 5
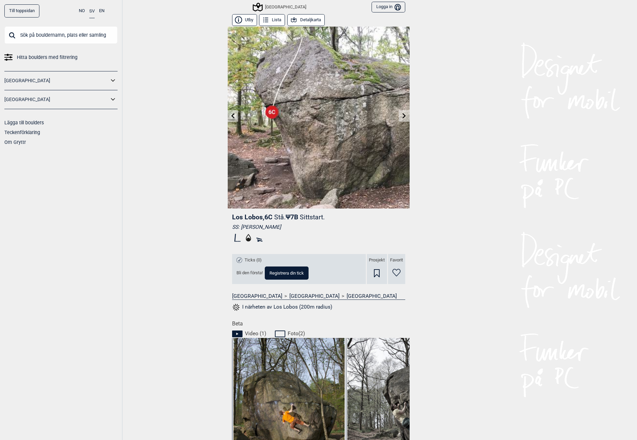
click at [401, 116] on icon at bounding box center [403, 115] width 5 height 5
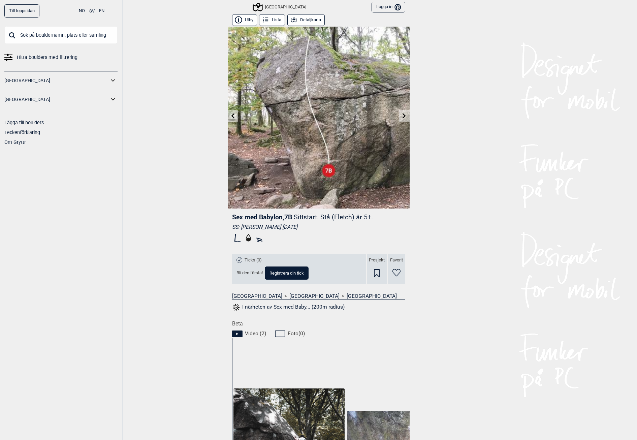
click at [401, 116] on icon at bounding box center [403, 115] width 5 height 5
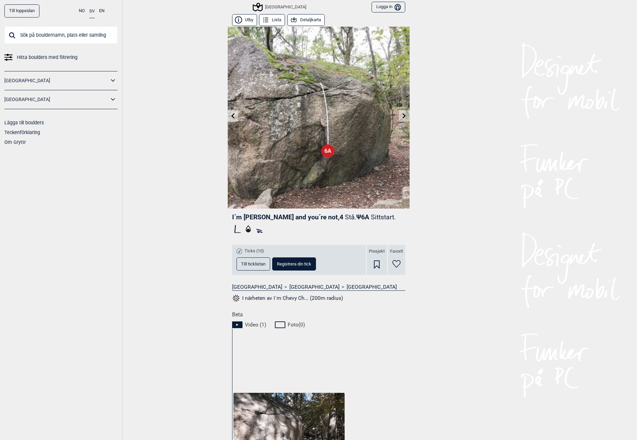
click at [401, 116] on icon at bounding box center [403, 115] width 5 height 5
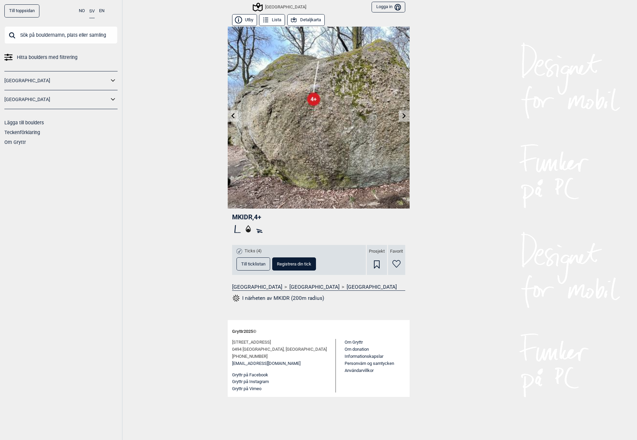
click at [401, 116] on icon at bounding box center [403, 115] width 5 height 5
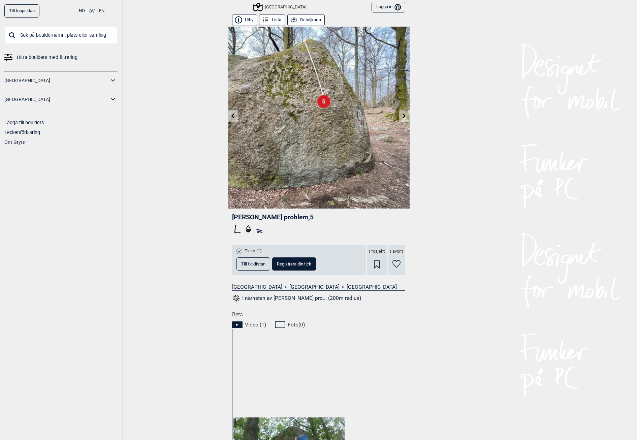
click at [401, 116] on icon at bounding box center [403, 115] width 5 height 5
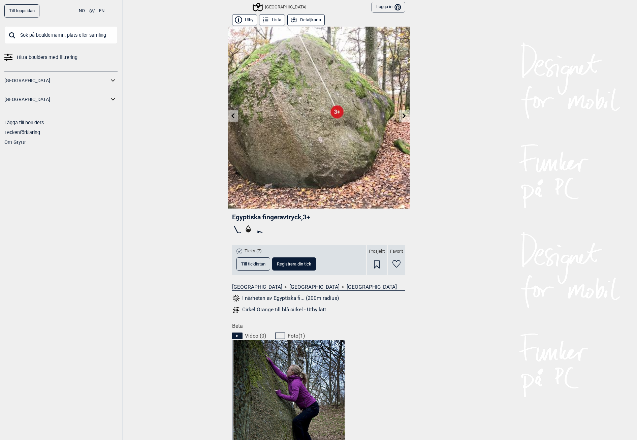
click at [403, 115] on icon at bounding box center [403, 115] width 5 height 5
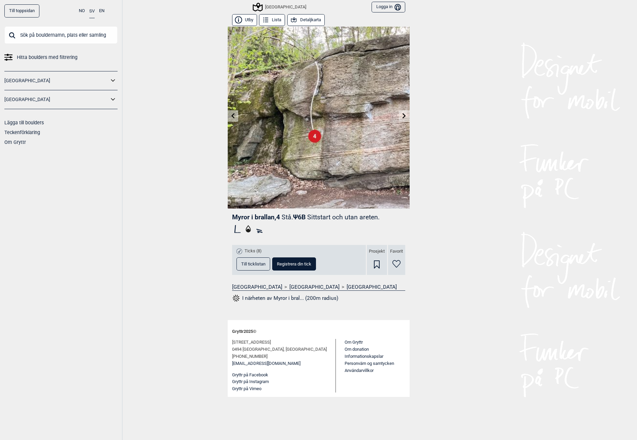
click at [403, 115] on icon at bounding box center [403, 115] width 5 height 5
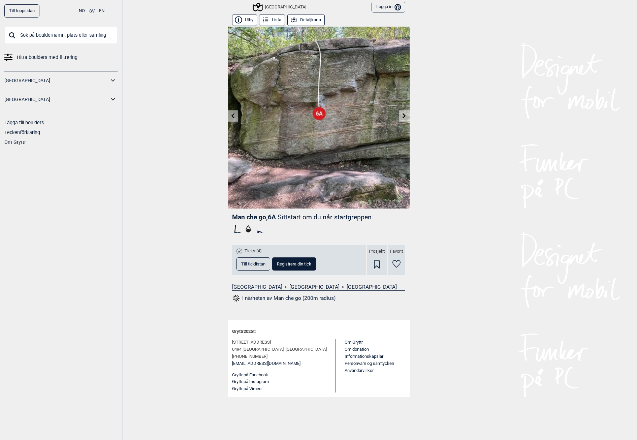
click at [403, 115] on icon at bounding box center [403, 115] width 5 height 5
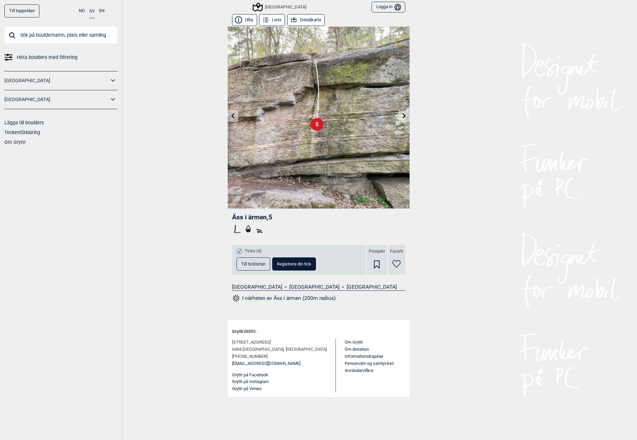
click at [403, 115] on icon at bounding box center [403, 115] width 5 height 5
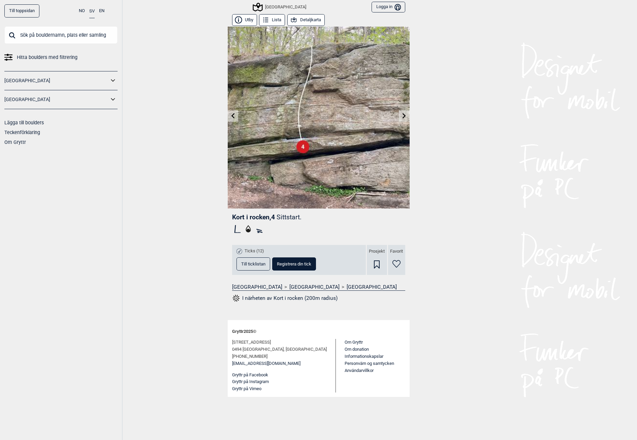
click at [403, 115] on icon at bounding box center [403, 115] width 5 height 5
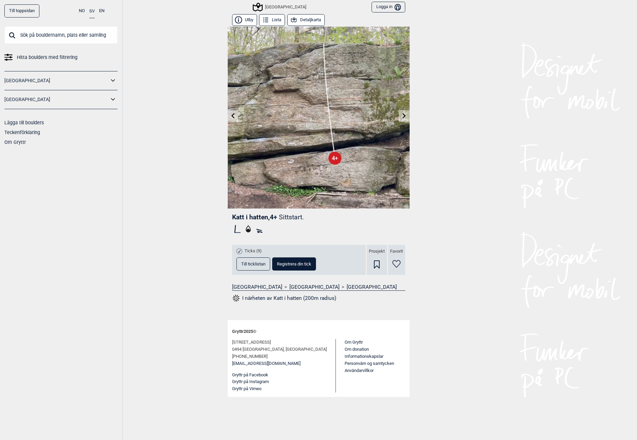
click at [405, 115] on icon at bounding box center [403, 115] width 3 height 5
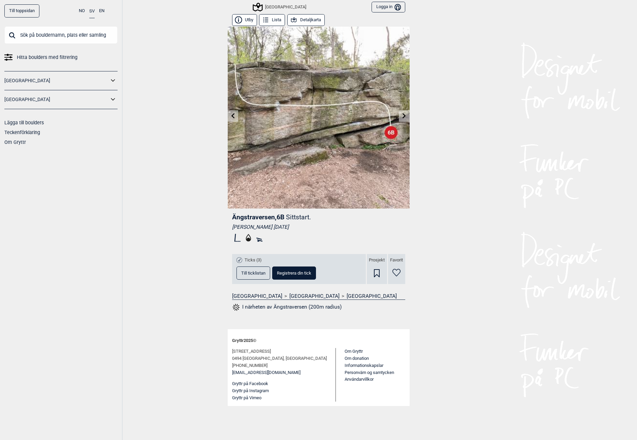
click at [403, 116] on icon at bounding box center [403, 115] width 5 height 5
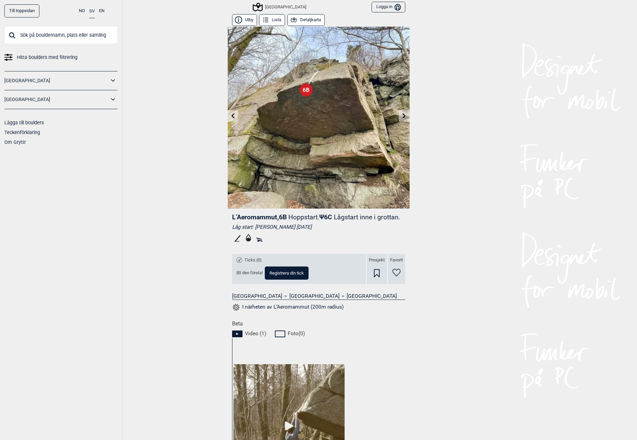
click at [403, 116] on icon at bounding box center [403, 115] width 3 height 5
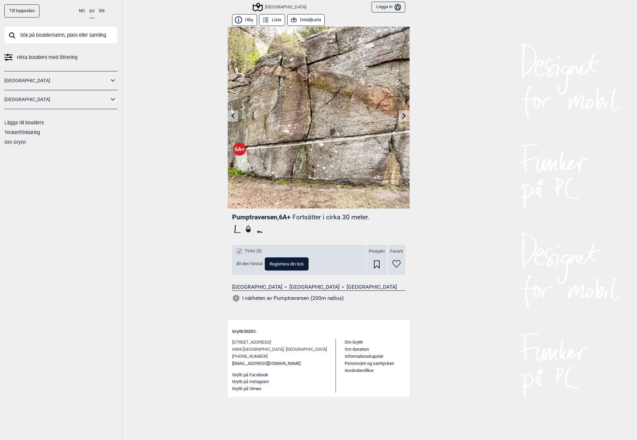
click at [402, 112] on link at bounding box center [404, 115] width 10 height 11
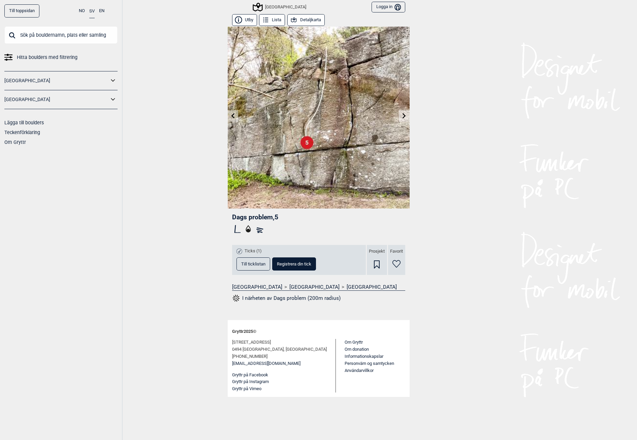
click at [402, 112] on link at bounding box center [404, 115] width 10 height 11
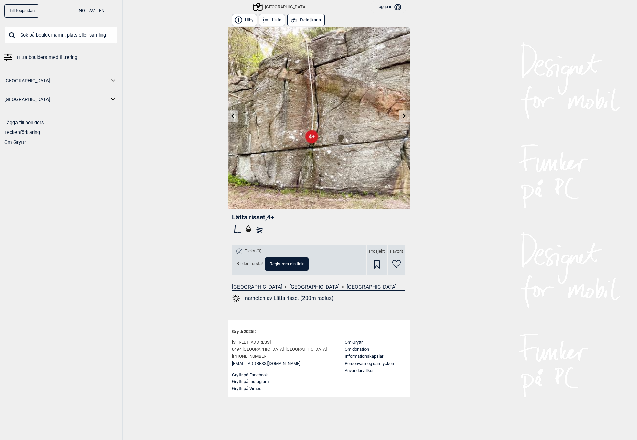
click at [402, 112] on link at bounding box center [404, 115] width 10 height 11
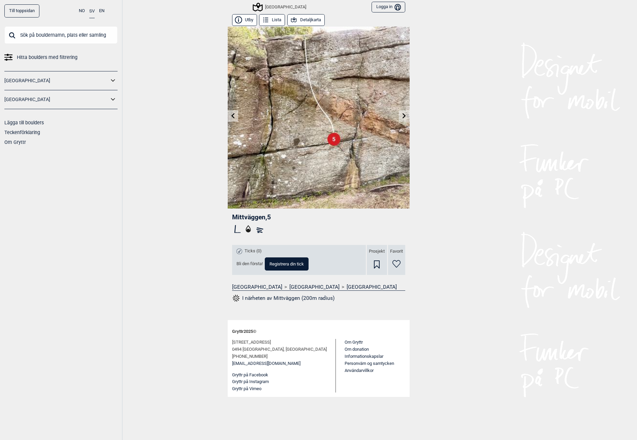
click at [402, 112] on link at bounding box center [404, 115] width 10 height 11
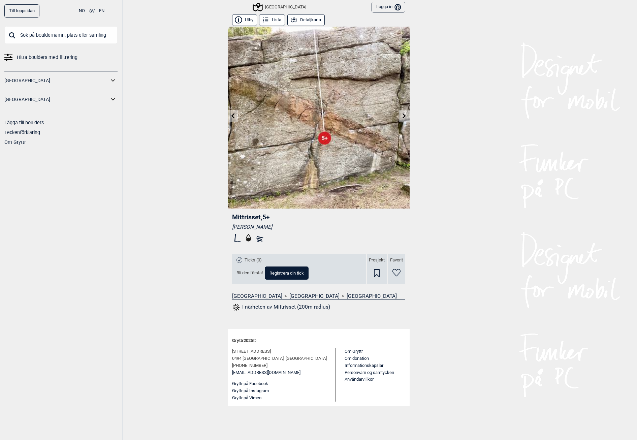
click at [301, 18] on button "Detaljkarta" at bounding box center [305, 20] width 37 height 12
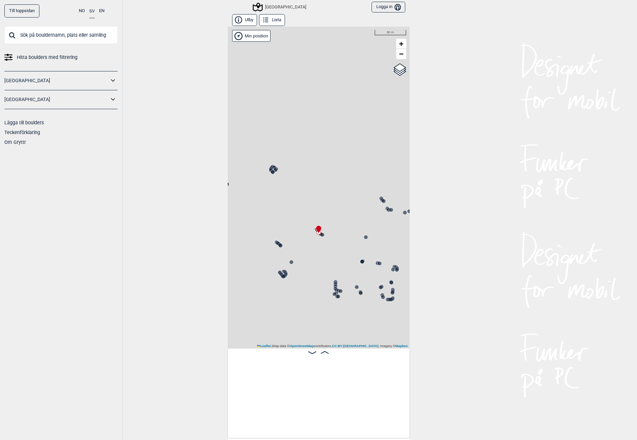
scroll to position [0, 3130]
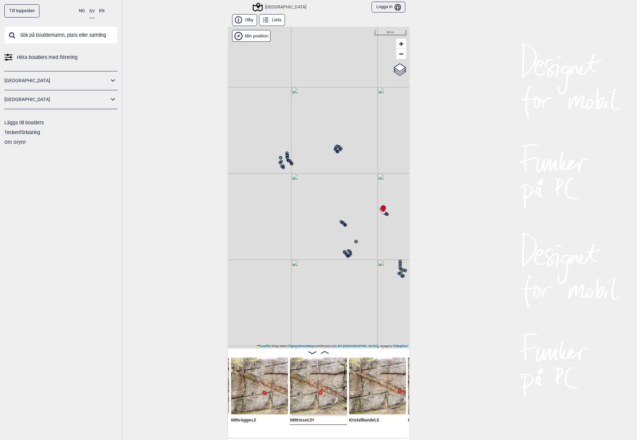
drag, startPoint x: 297, startPoint y: 210, endPoint x: 345, endPoint y: 178, distance: 57.7
click at [346, 180] on div "[GEOGRAPHIC_DATA]" at bounding box center [319, 188] width 182 height 322
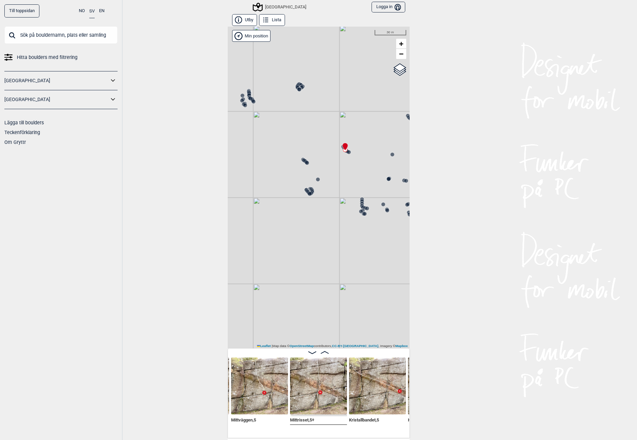
drag, startPoint x: 337, startPoint y: 164, endPoint x: 308, endPoint y: 115, distance: 57.2
click at [309, 113] on div "[GEOGRAPHIC_DATA]" at bounding box center [319, 188] width 182 height 322
click at [360, 202] on icon at bounding box center [362, 203] width 5 height 5
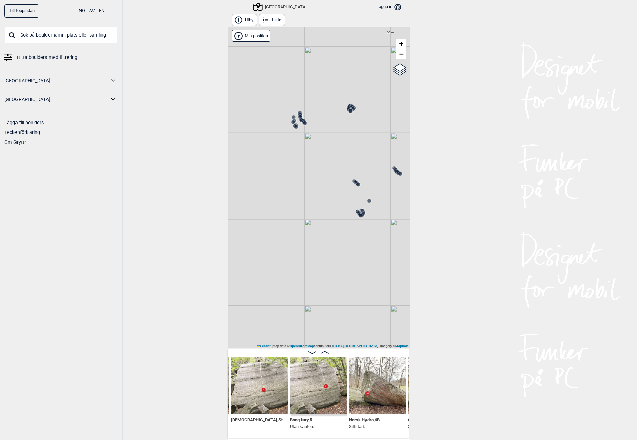
drag, startPoint x: 343, startPoint y: 202, endPoint x: 399, endPoint y: 229, distance: 61.6
click at [399, 229] on div "[GEOGRAPHIC_DATA]" at bounding box center [319, 188] width 182 height 322
click at [293, 127] on icon at bounding box center [295, 126] width 5 height 5
click at [293, 127] on icon at bounding box center [295, 128] width 5 height 5
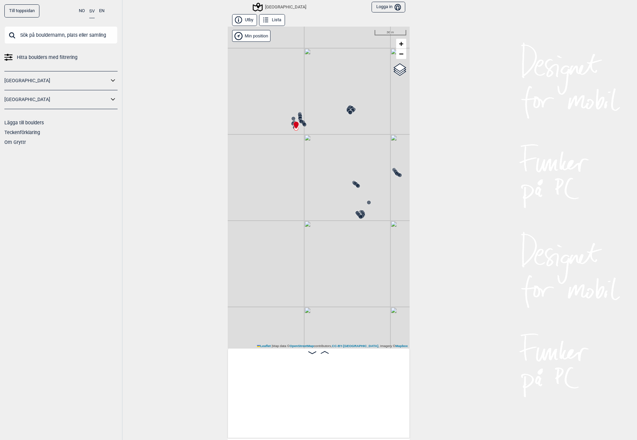
scroll to position [0, 341]
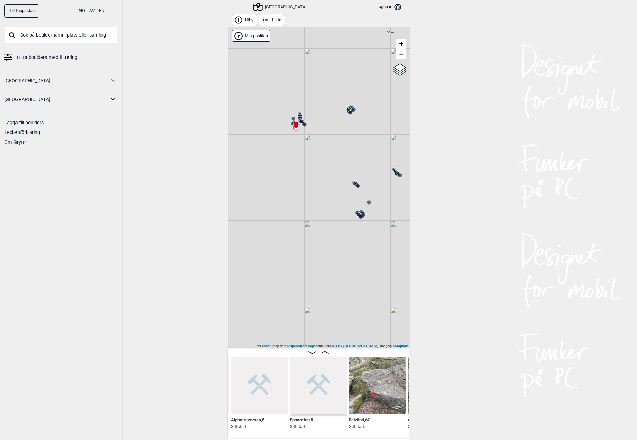
click at [355, 183] on icon at bounding box center [357, 185] width 5 height 5
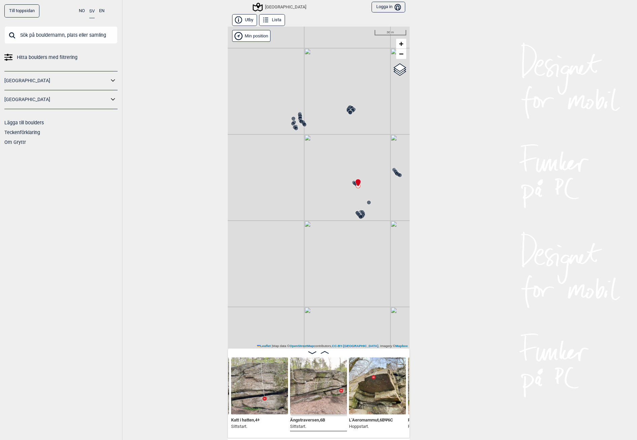
click at [354, 183] on circle at bounding box center [356, 184] width 4 height 4
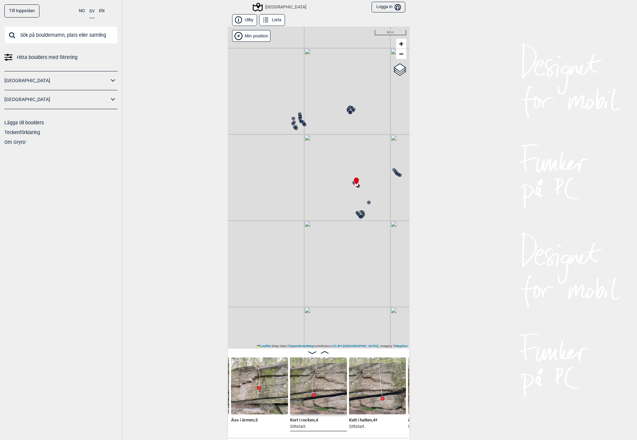
click at [302, 123] on icon at bounding box center [304, 124] width 5 height 5
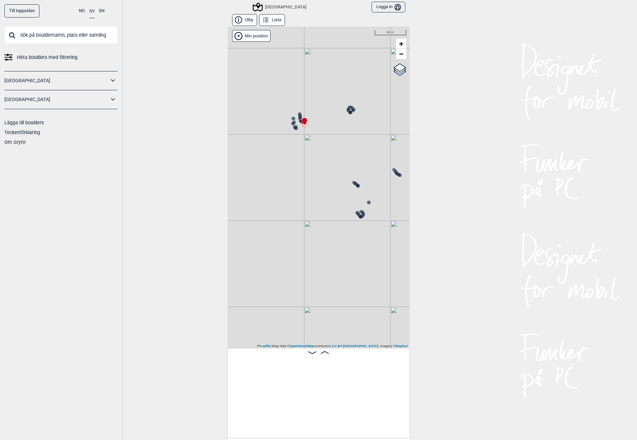
scroll to position [0, 1091]
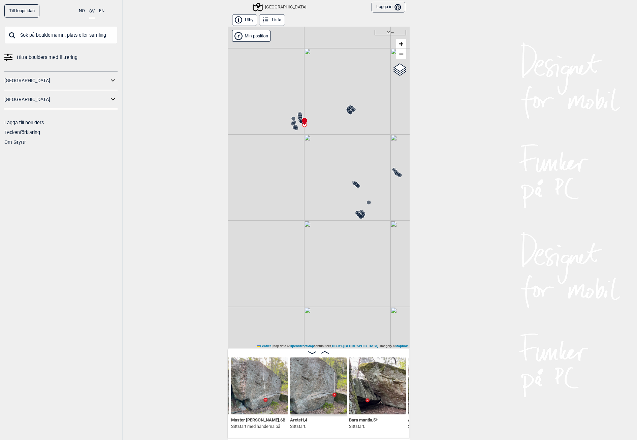
click at [297, 116] on icon at bounding box center [299, 118] width 5 height 5
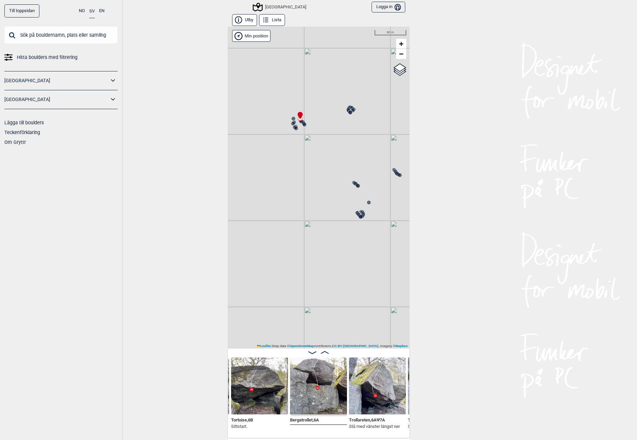
click at [291, 120] on icon at bounding box center [293, 122] width 5 height 5
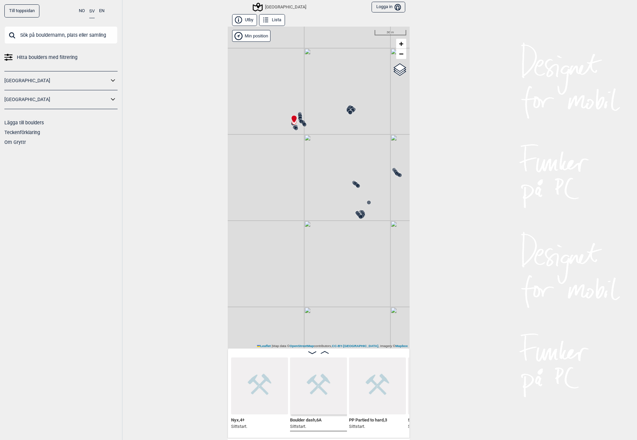
click at [347, 109] on icon at bounding box center [349, 111] width 5 height 5
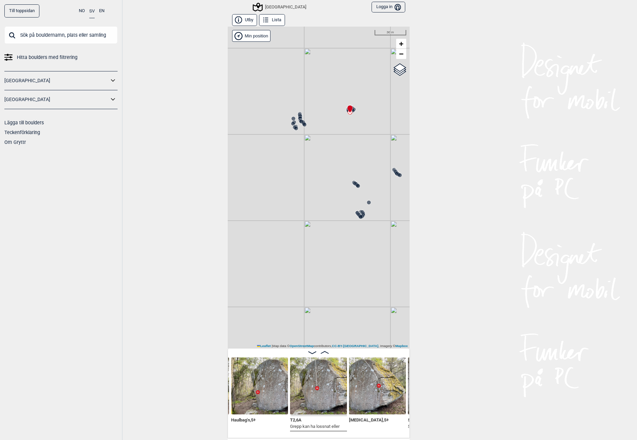
click at [357, 113] on div "[GEOGRAPHIC_DATA]" at bounding box center [319, 188] width 182 height 322
click at [349, 115] on div "[GEOGRAPHIC_DATA]" at bounding box center [319, 188] width 182 height 322
click at [347, 111] on icon at bounding box center [349, 108] width 5 height 7
click at [351, 110] on circle at bounding box center [353, 110] width 4 height 4
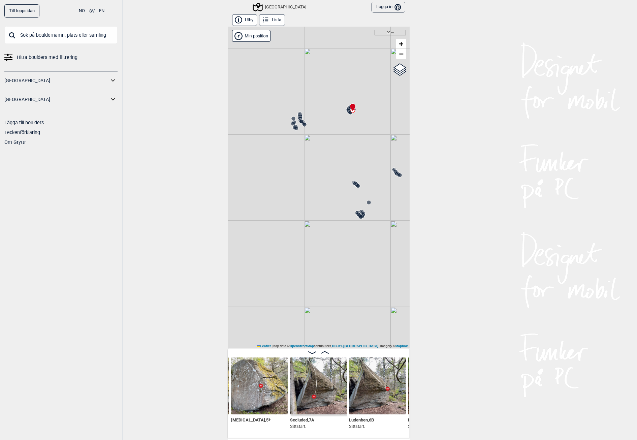
click at [342, 105] on div "[GEOGRAPHIC_DATA]" at bounding box center [319, 188] width 182 height 322
click at [346, 109] on icon at bounding box center [348, 110] width 5 height 5
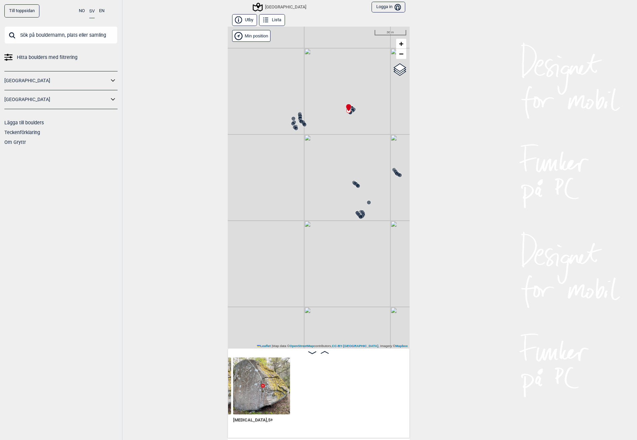
scroll to position [0, 1573]
